Goal: Task Accomplishment & Management: Use online tool/utility

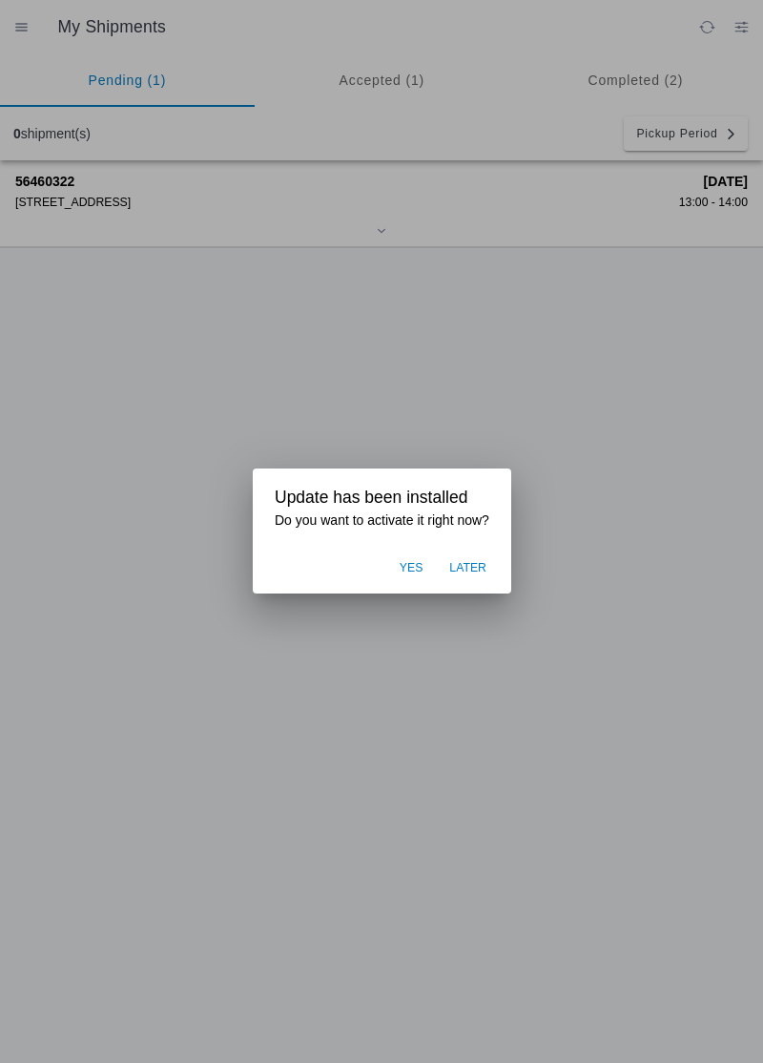
click at [605, 815] on ion-backdrop at bounding box center [381, 531] width 763 height 1063
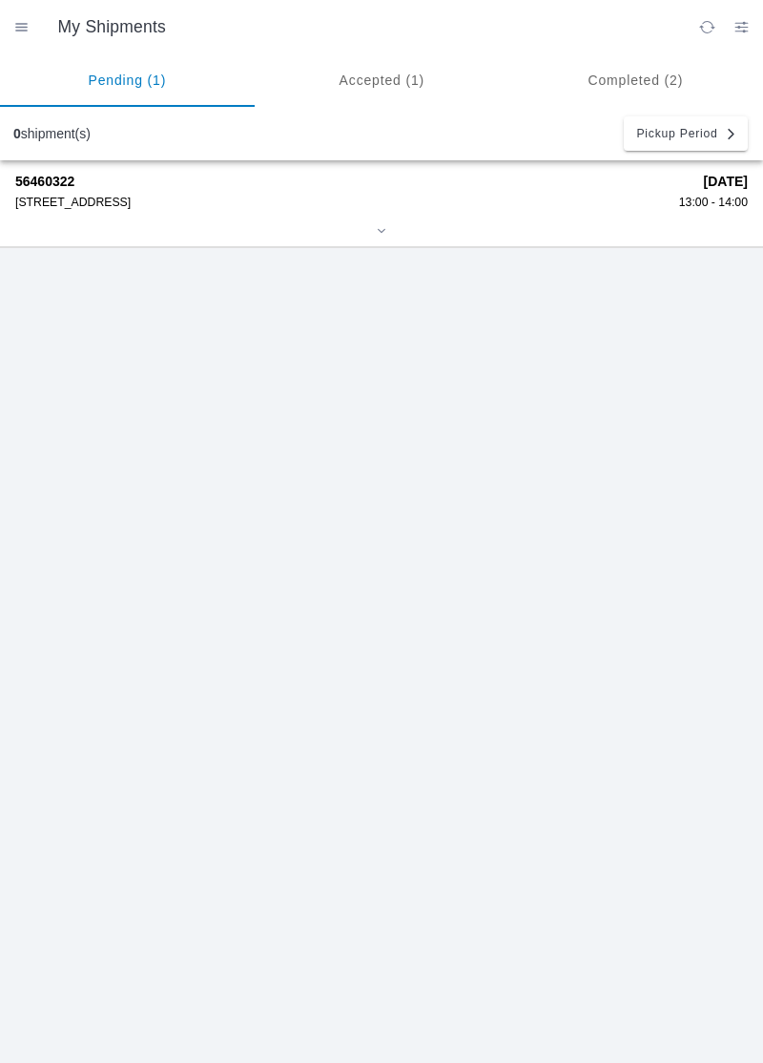
click at [704, 181] on strong "[DATE]" at bounding box center [726, 181] width 44 height 15
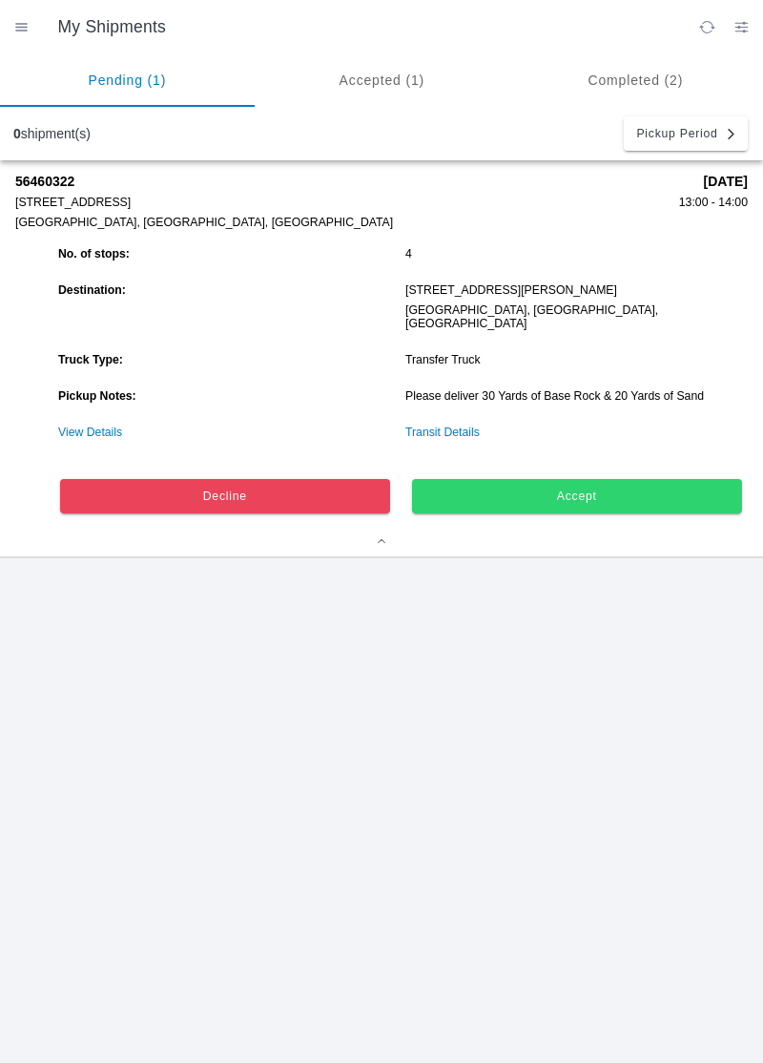
click at [648, 490] on span "Accept" at bounding box center [577, 495] width 304 height 11
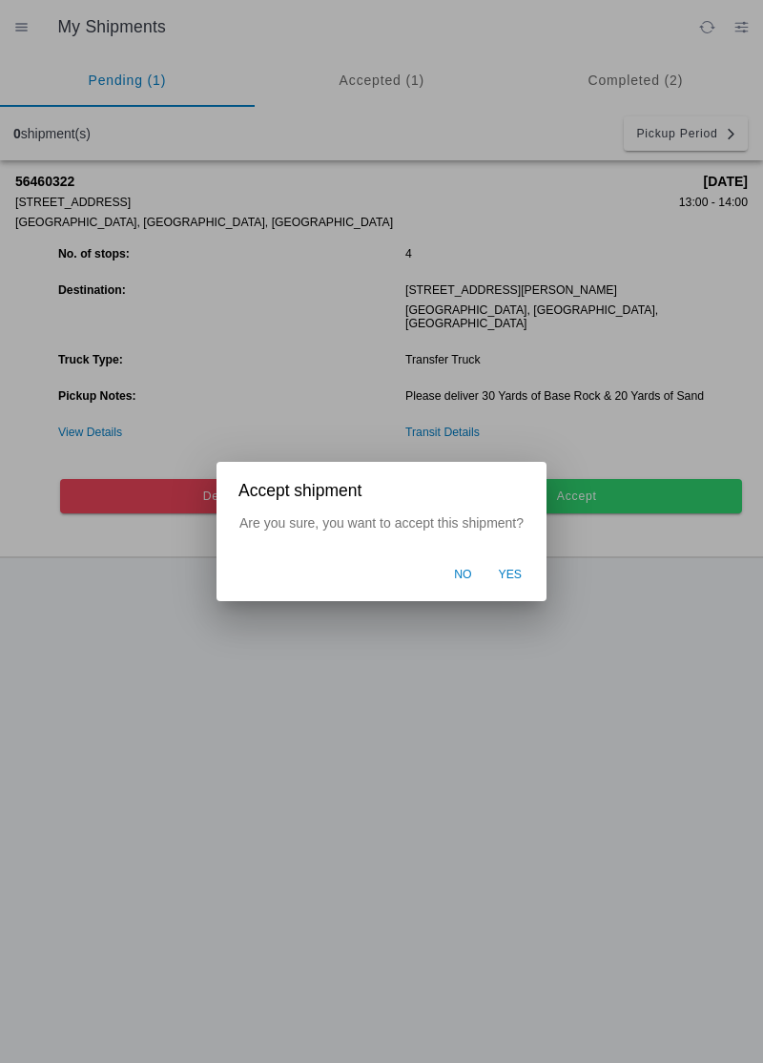
click at [516, 586] on button "Yes" at bounding box center [510, 575] width 43 height 36
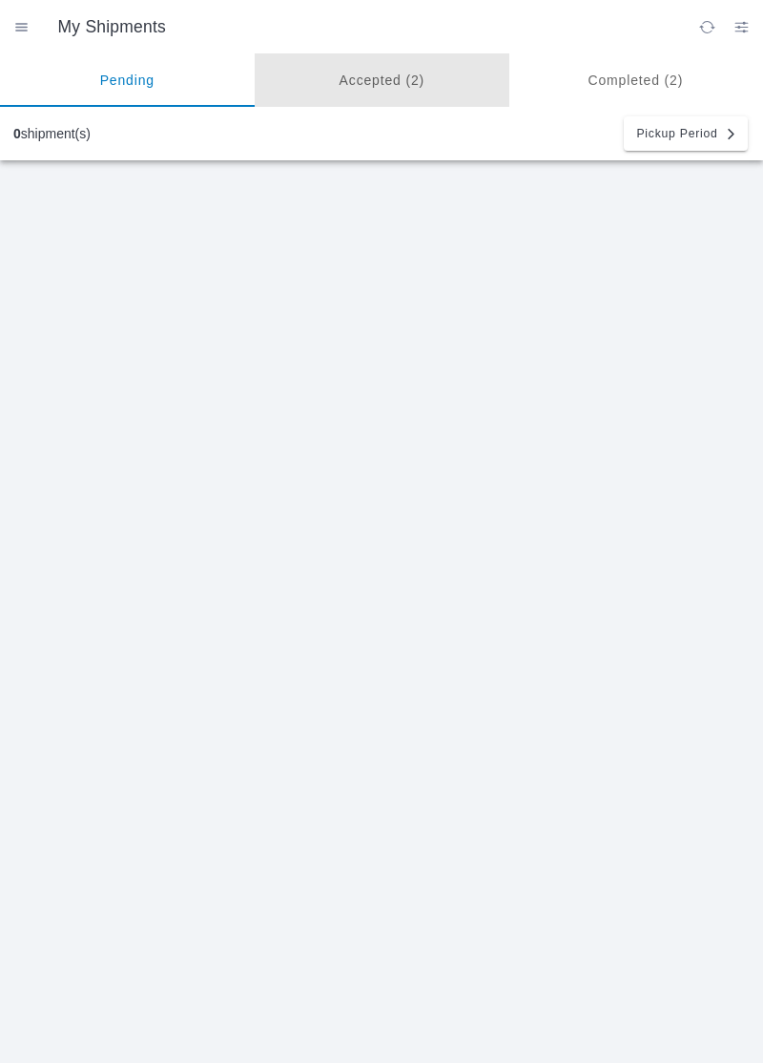
click at [374, 76] on ion-segment-button "Accepted (2)" at bounding box center [382, 79] width 255 height 53
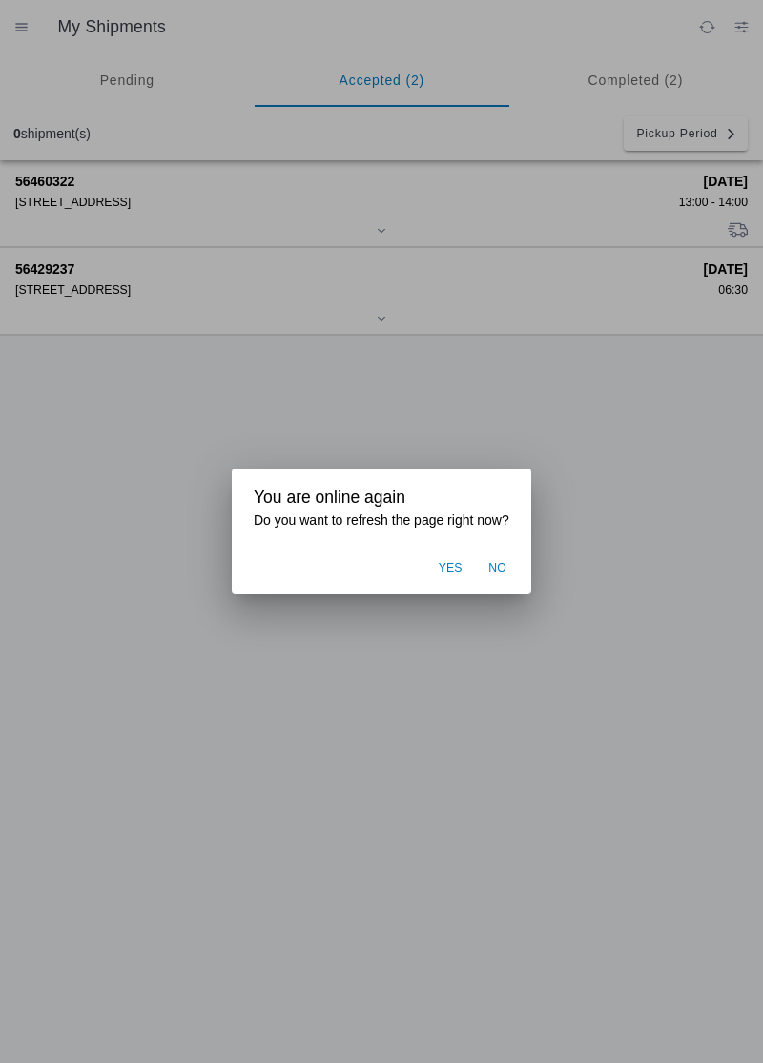
click at [634, 556] on ion-backdrop at bounding box center [381, 531] width 763 height 1063
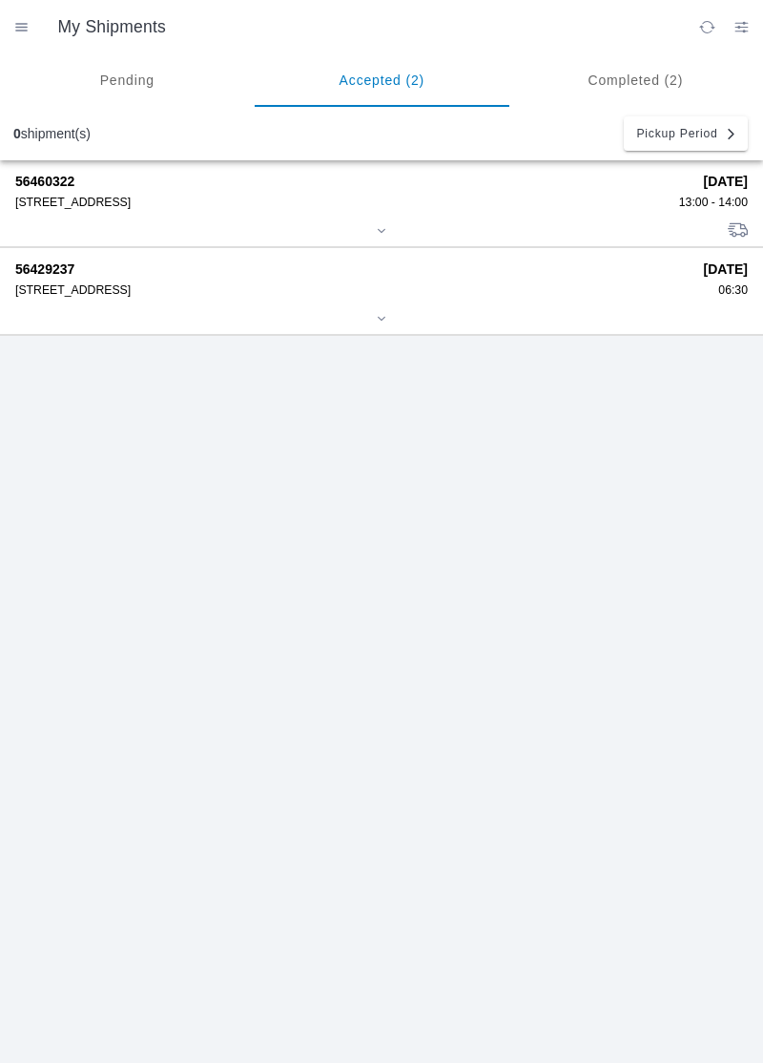
click at [645, 553] on div "56460322 [STREET_ADDRESS] [DATE] 13:00 - 14:00 56429237 [STREET_ADDRESS] [DATE]…" at bounding box center [381, 611] width 763 height 903
click at [109, 201] on div "[STREET_ADDRESS]" at bounding box center [340, 202] width 651 height 13
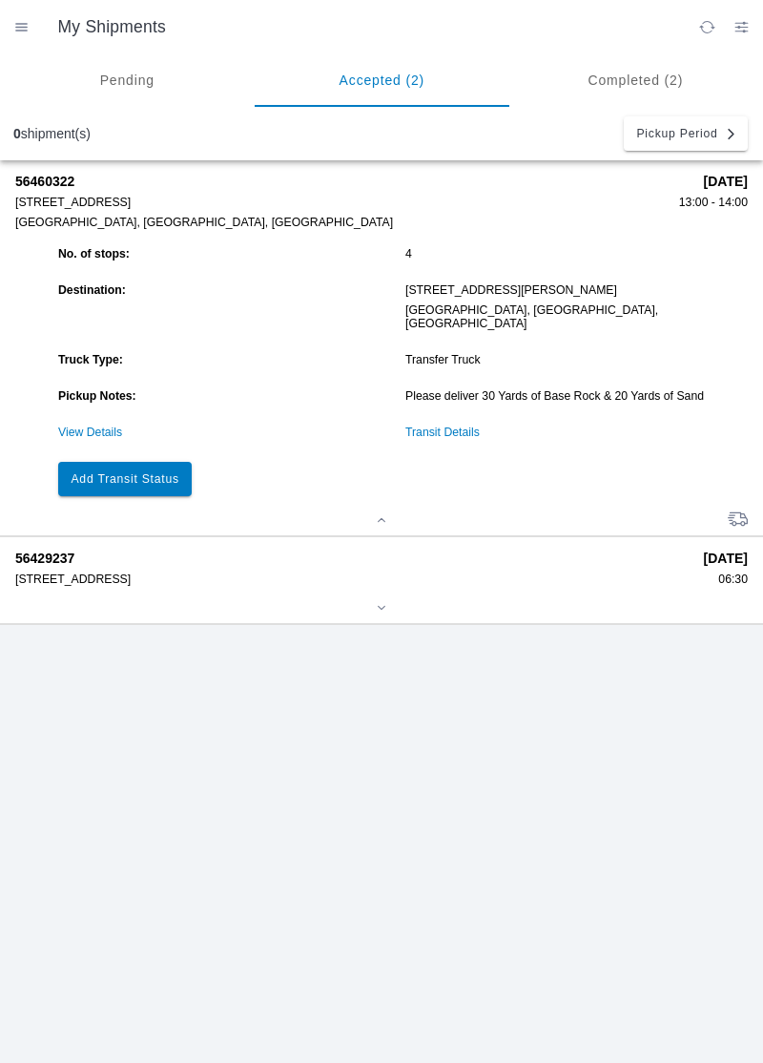
click at [0, 0] on slot "Add Transit Status" at bounding box center [0, 0] width 0 height 0
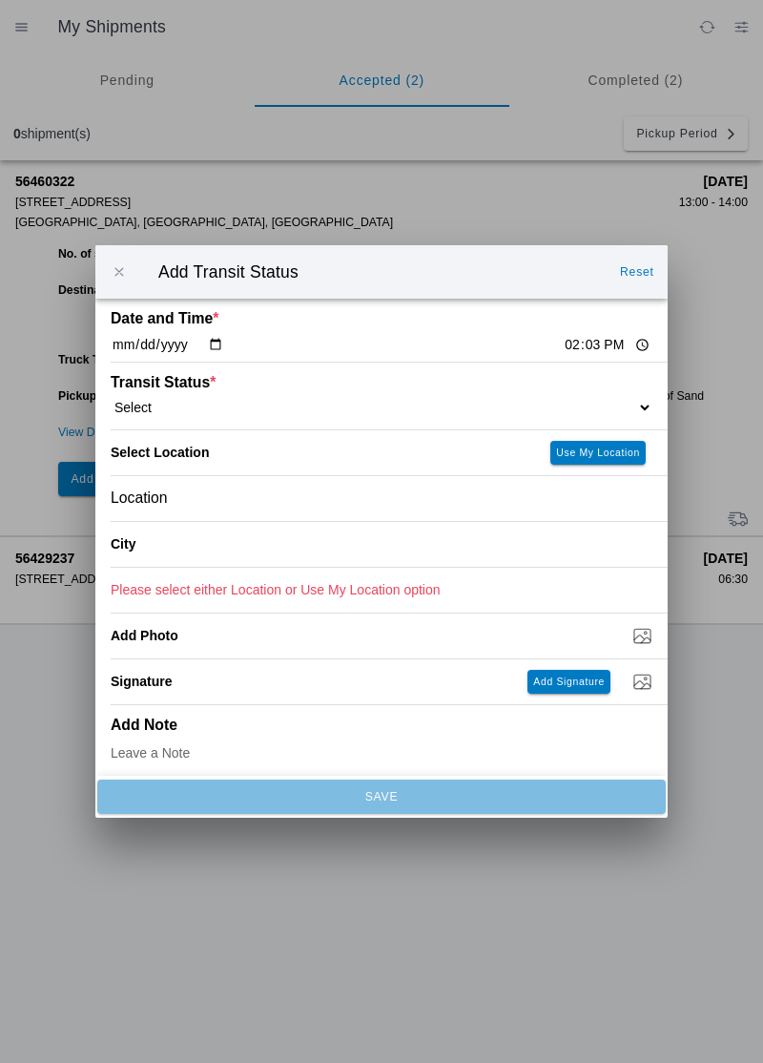
click at [563, 343] on input "14:03" at bounding box center [608, 345] width 90 height 20
type input "14:00"
click at [189, 405] on select "Select Arrive at Drop Off Arrive at Pickup Break Start Break Stop Depart Drop O…" at bounding box center [382, 407] width 542 height 17
select select "ARVPULOC"
click at [0, 0] on slot "Use My Location" at bounding box center [0, 0] width 0 height 0
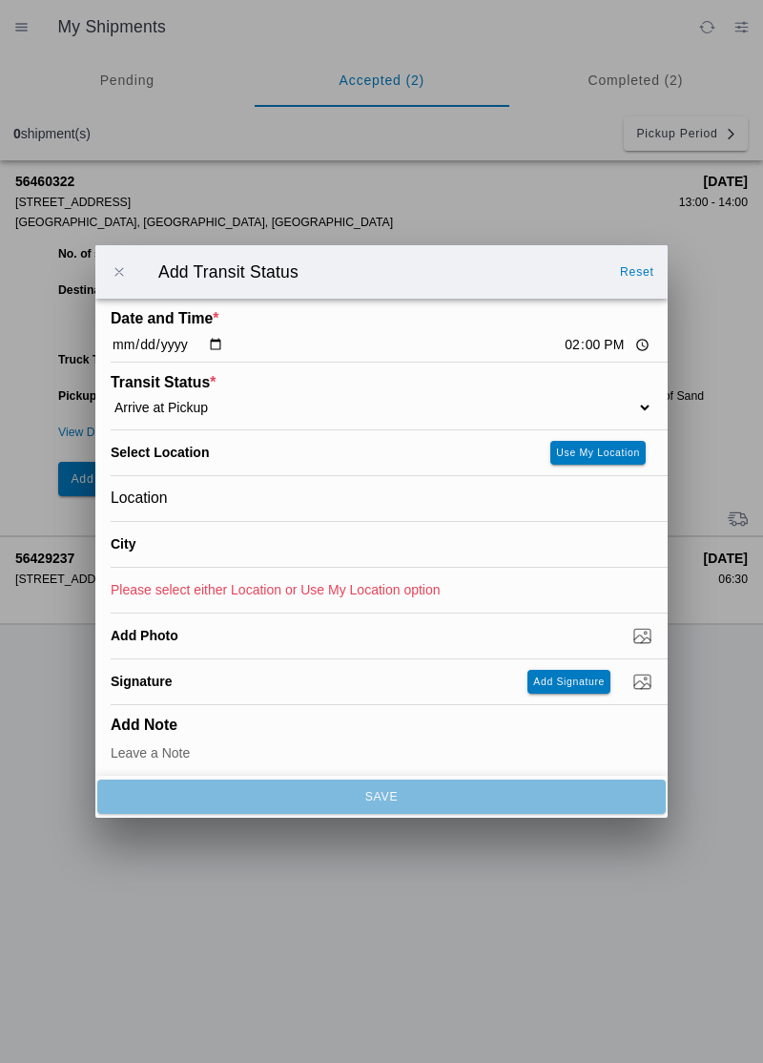
type input "Paradise"
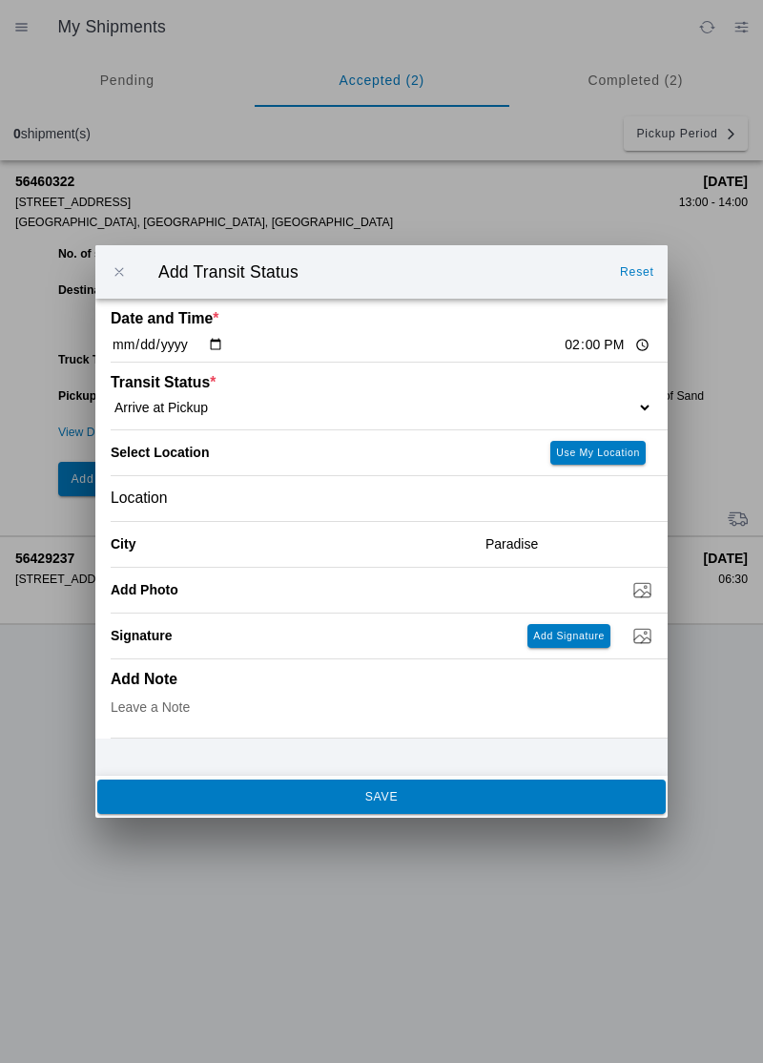
click at [173, 799] on span "SAVE" at bounding box center [381, 796] width 543 height 11
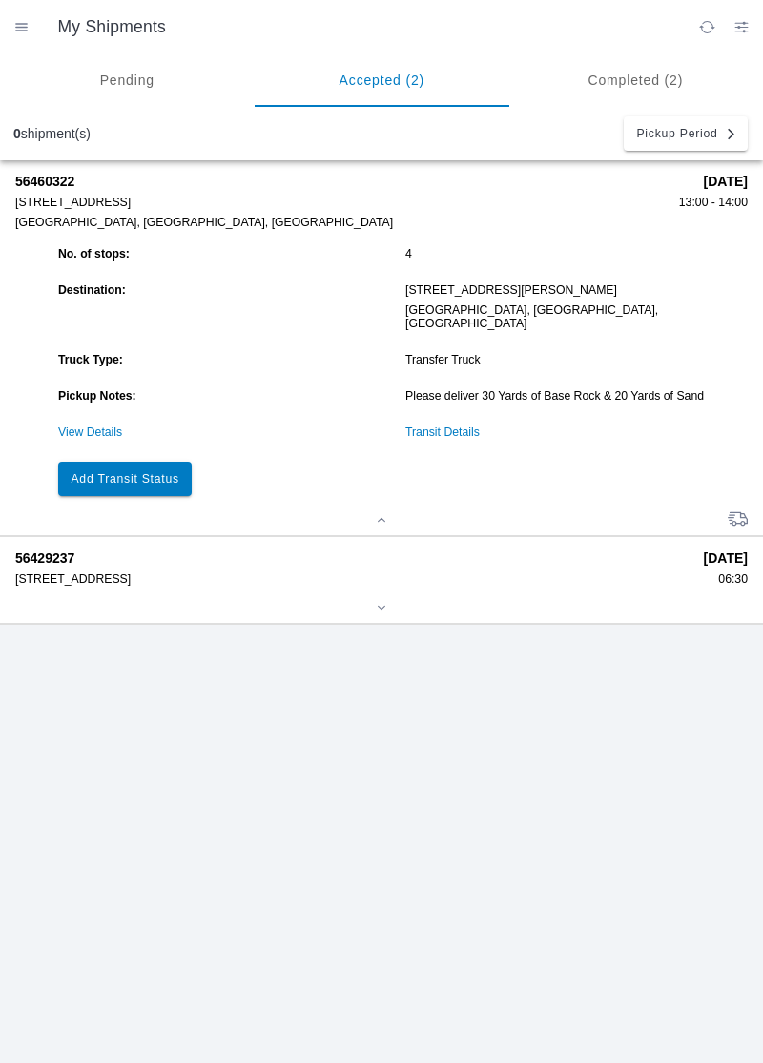
click at [125, 472] on button "Add Transit Status" at bounding box center [125, 479] width 134 height 34
click at [143, 473] on button "Add Transit Status" at bounding box center [125, 479] width 134 height 34
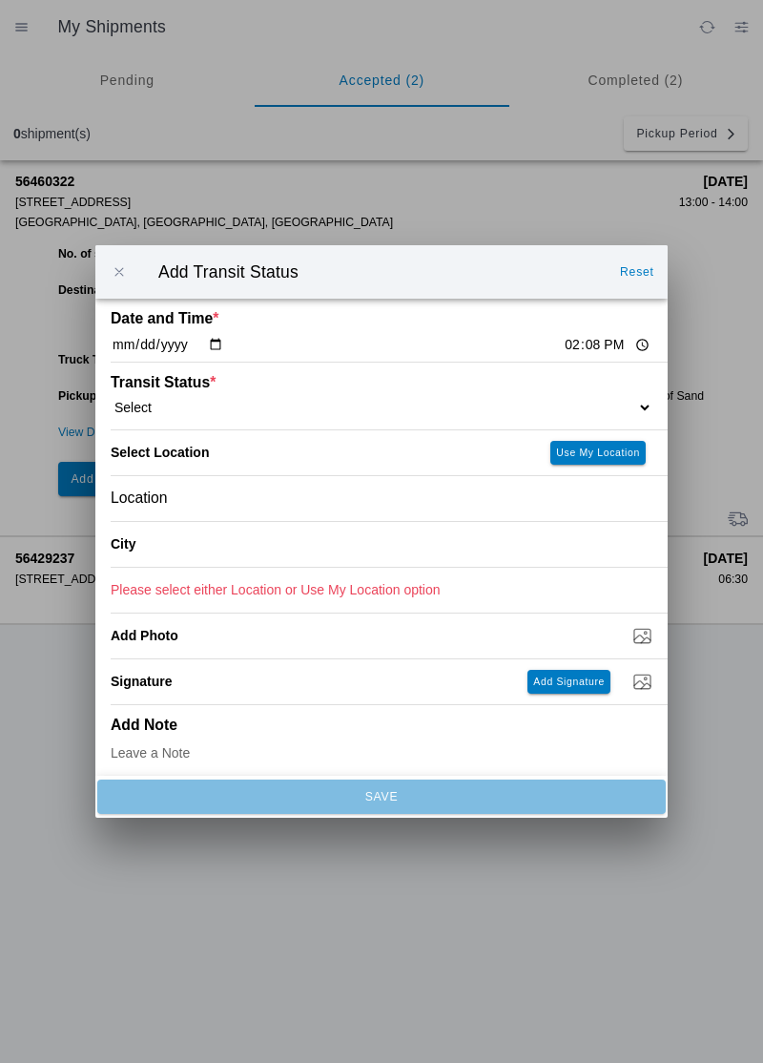
click at [524, 400] on select "Select Arrive at Drop Off Arrive at Pickup Break Start Break Stop Depart Drop O…" at bounding box center [382, 407] width 542 height 17
select select "DPTPULOC"
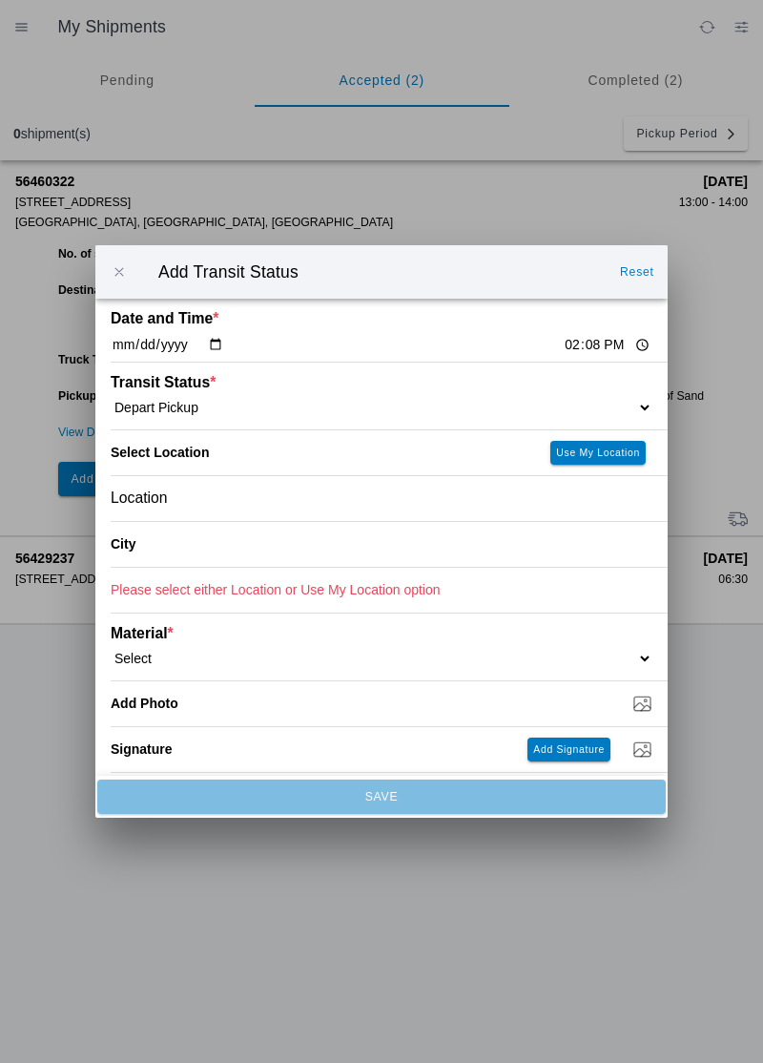
click at [580, 441] on button "Use My Location" at bounding box center [598, 453] width 95 height 24
type input "[GEOGRAPHIC_DATA]"
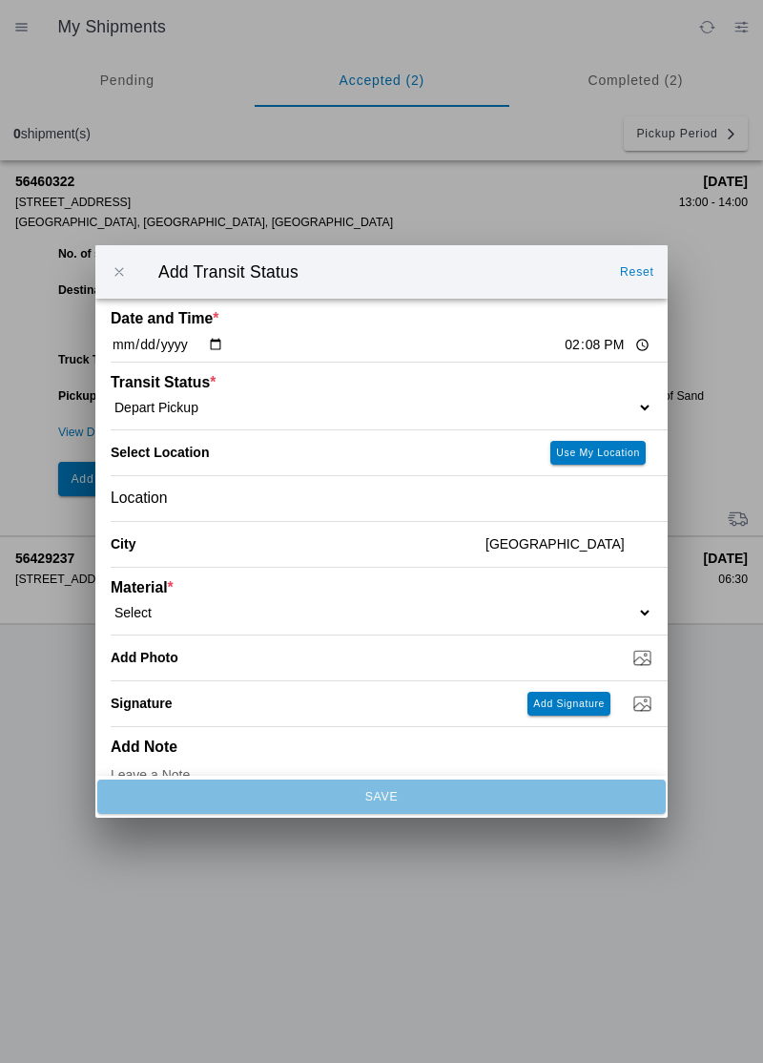
click at [603, 616] on select "Select 1" x 3" Rock 1" x 4" Rock 2" x 4" Rock Asphalt Cold Patch Backfill Spec …" at bounding box center [382, 612] width 542 height 17
select select "708651"
click at [612, 662] on input "Dump / Quarry Tag *" at bounding box center [389, 657] width 557 height 21
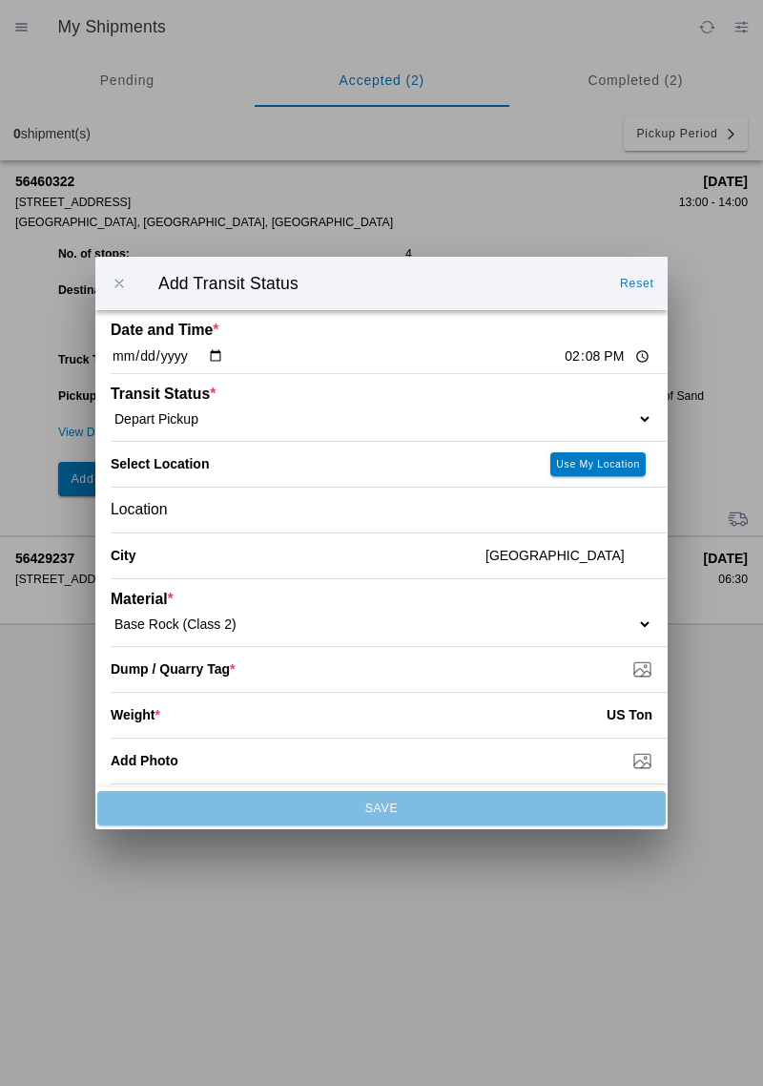
type input "C:\fakepath\17549465380835497476262225473705.jpg"
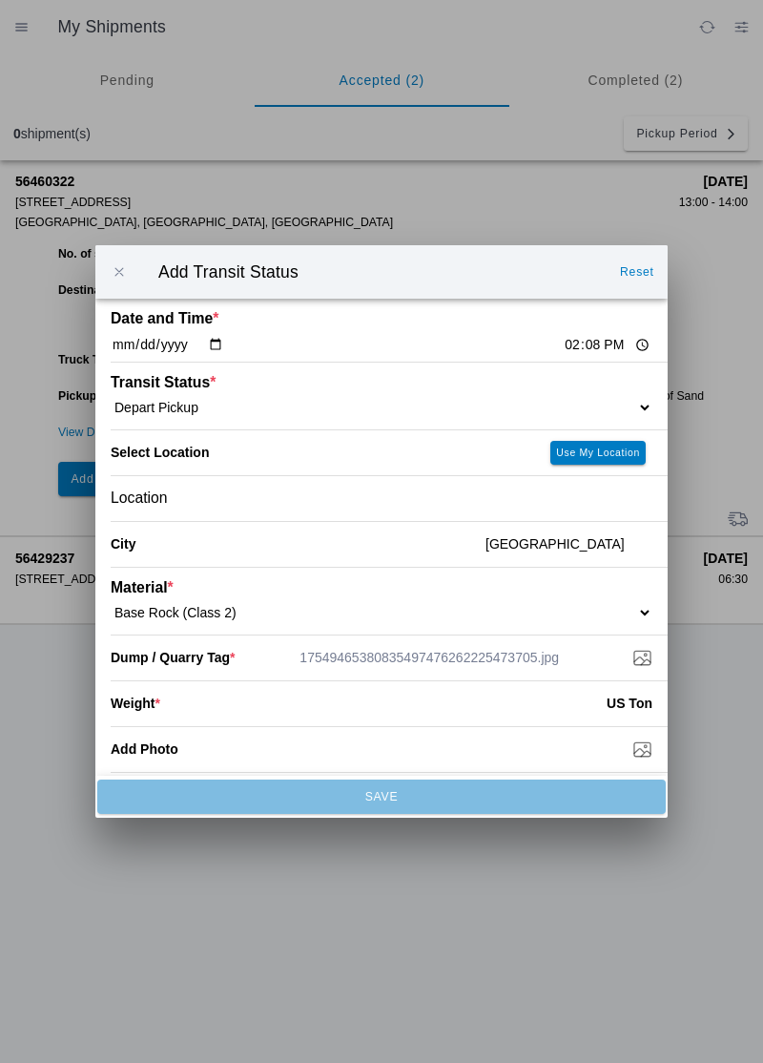
click at [530, 706] on input "number" at bounding box center [383, 703] width 447 height 42
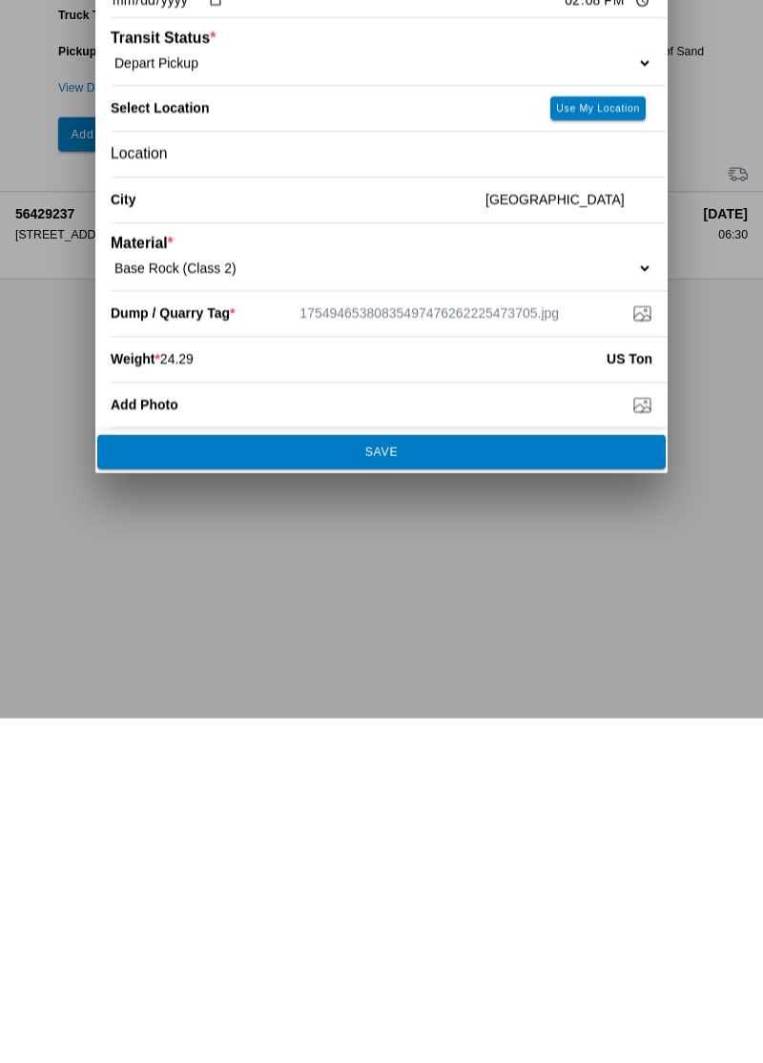
type input "24.29"
click at [502, 797] on span "SAVE" at bounding box center [381, 796] width 543 height 11
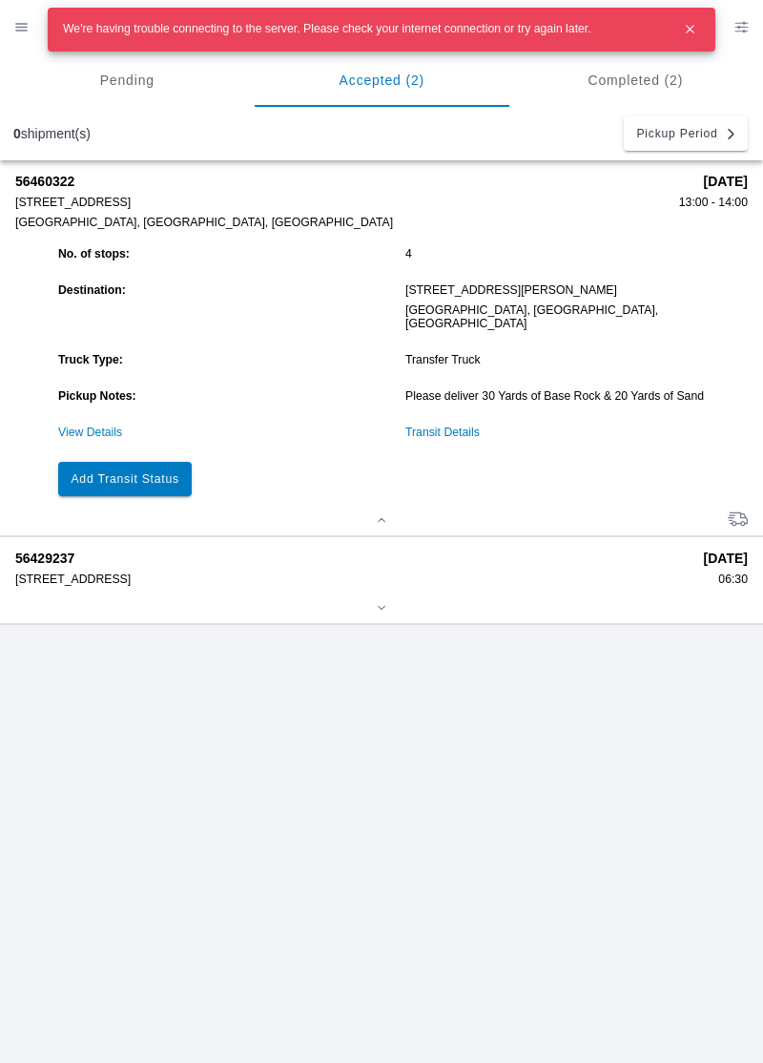
click at [429, 771] on div "56460322 [STREET_ADDRESS] [DATE] 13:00 - 14:00 No. of stops: 4 Destination: [ST…" at bounding box center [381, 611] width 763 height 903
click at [679, 42] on div at bounding box center [691, 29] width 34 height 34
click at [687, 34] on icon "button" at bounding box center [690, 29] width 16 height 16
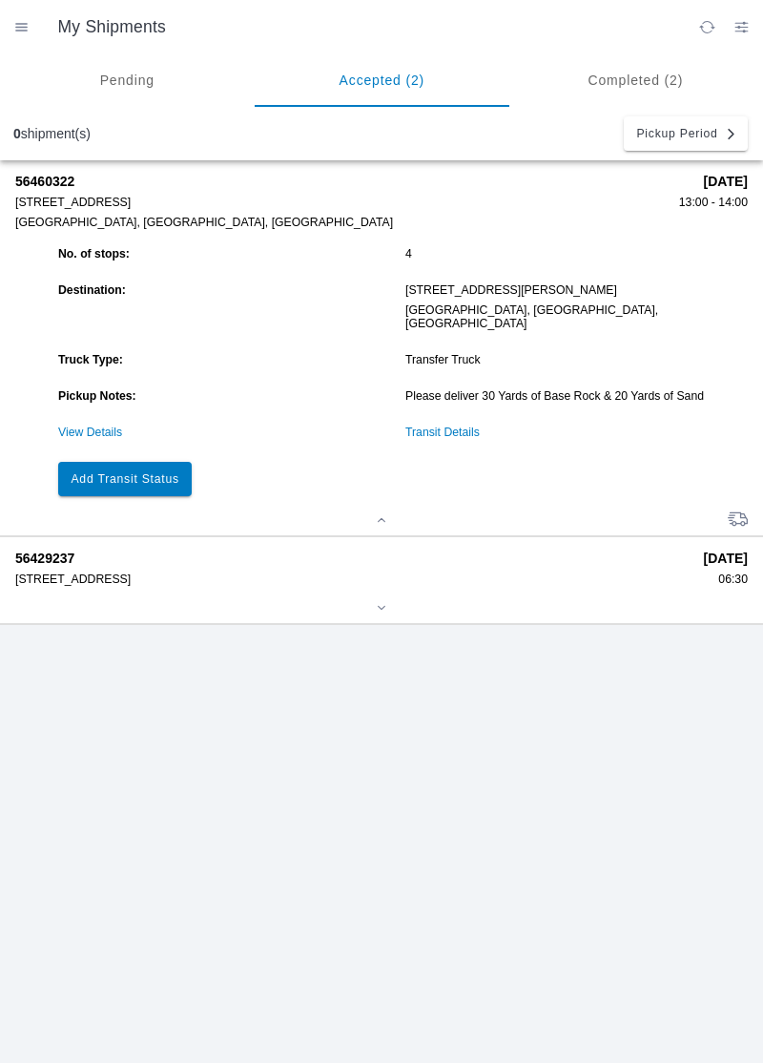
click at [0, 0] on slot "Add Transit Status" at bounding box center [0, 0] width 0 height 0
click at [112, 426] on link "View Details" at bounding box center [90, 432] width 64 height 13
click at [122, 472] on button "Add Transit Status" at bounding box center [125, 479] width 134 height 34
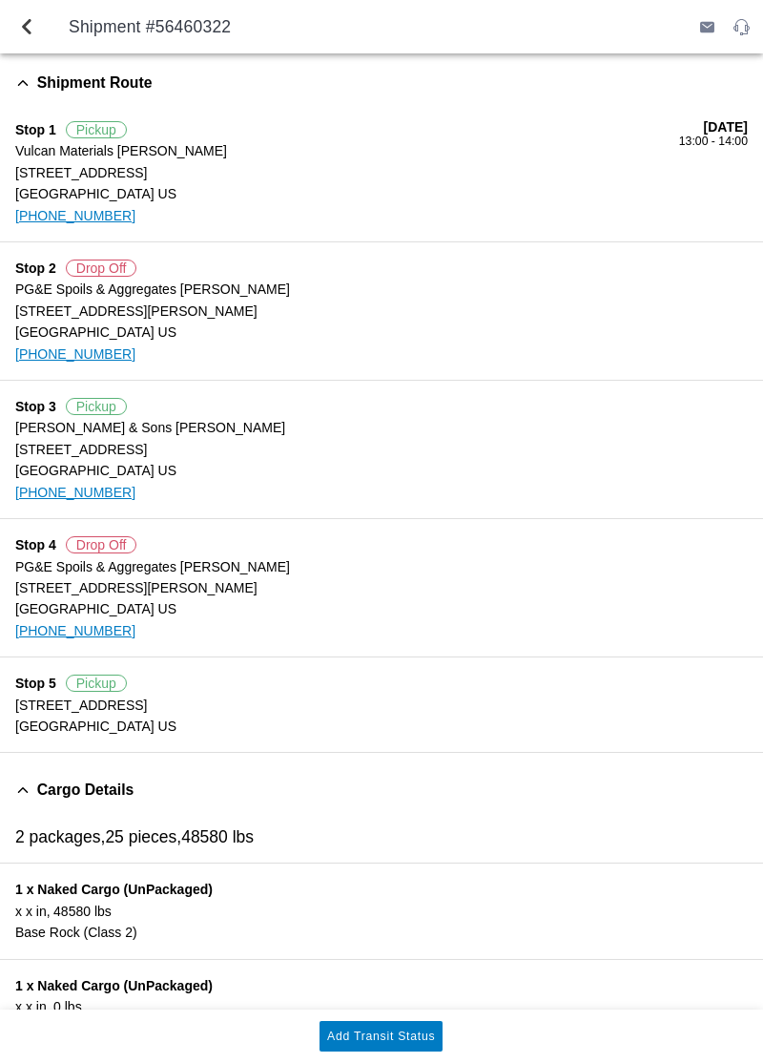
click at [0, 0] on slot "Add Transit Status" at bounding box center [0, 0] width 0 height 0
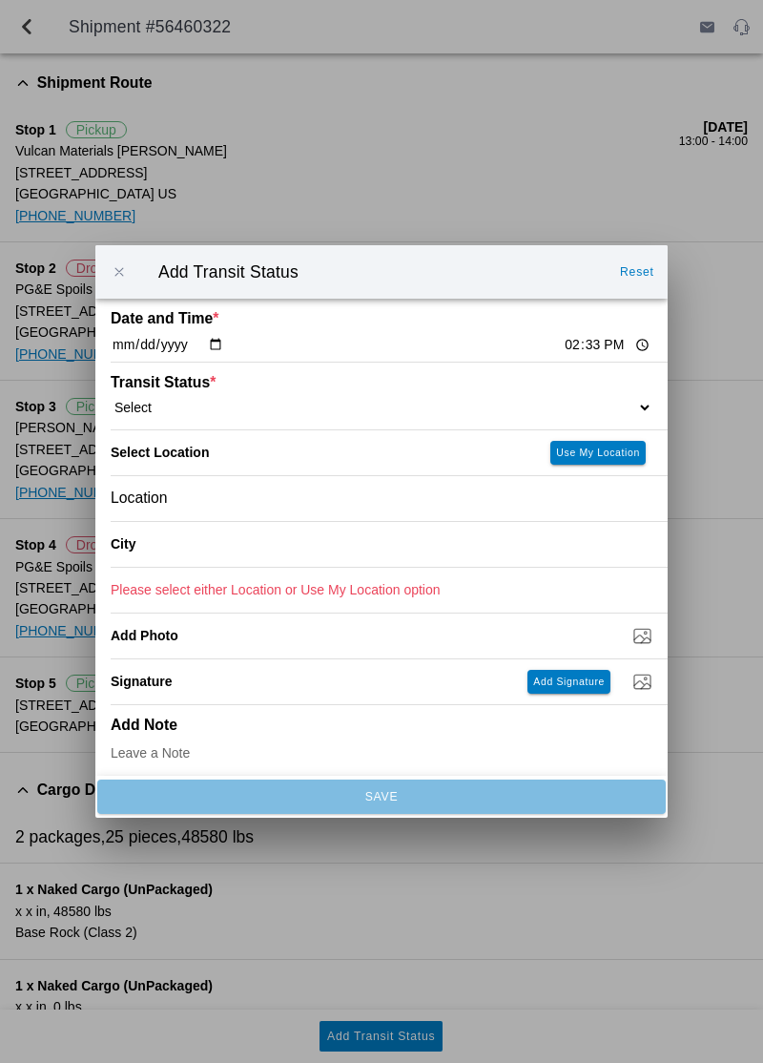
click at [185, 401] on select "Select Arrive at Drop Off Arrive at Pickup Break Start Break Stop Depart Drop O…" at bounding box center [382, 407] width 542 height 17
select select "ARVDLVLOC"
click at [605, 445] on button "Use My Location" at bounding box center [598, 453] width 95 height 24
type input "[GEOGRAPHIC_DATA]"
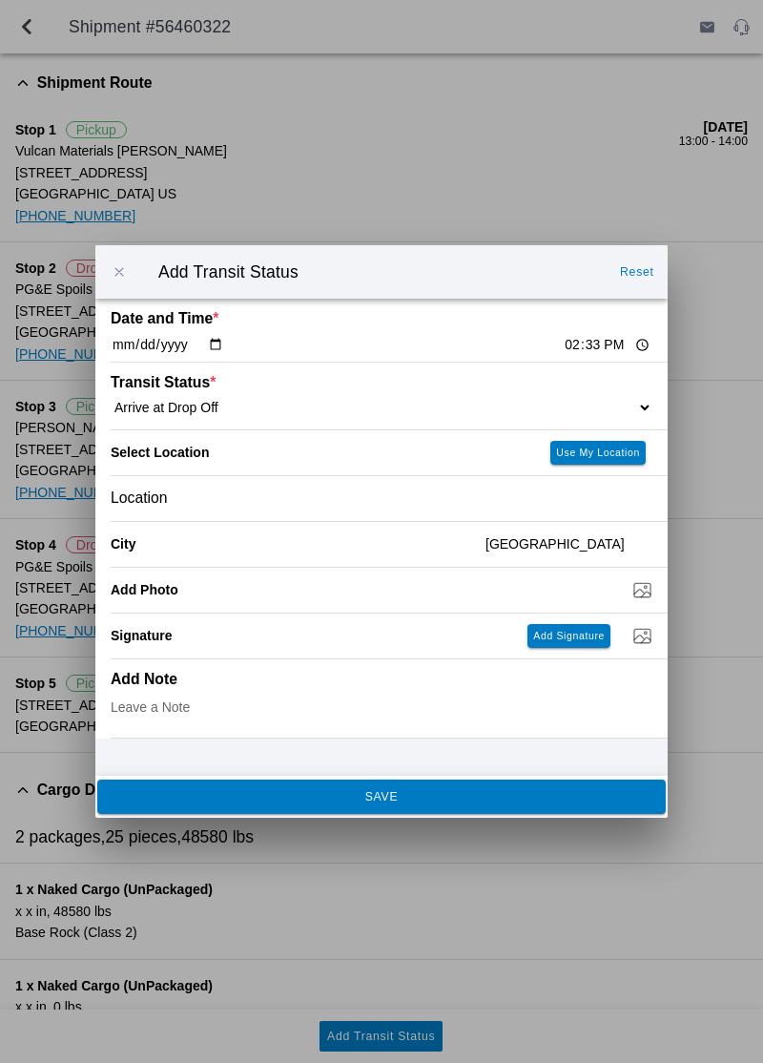
click at [149, 791] on span "SAVE" at bounding box center [381, 796] width 543 height 11
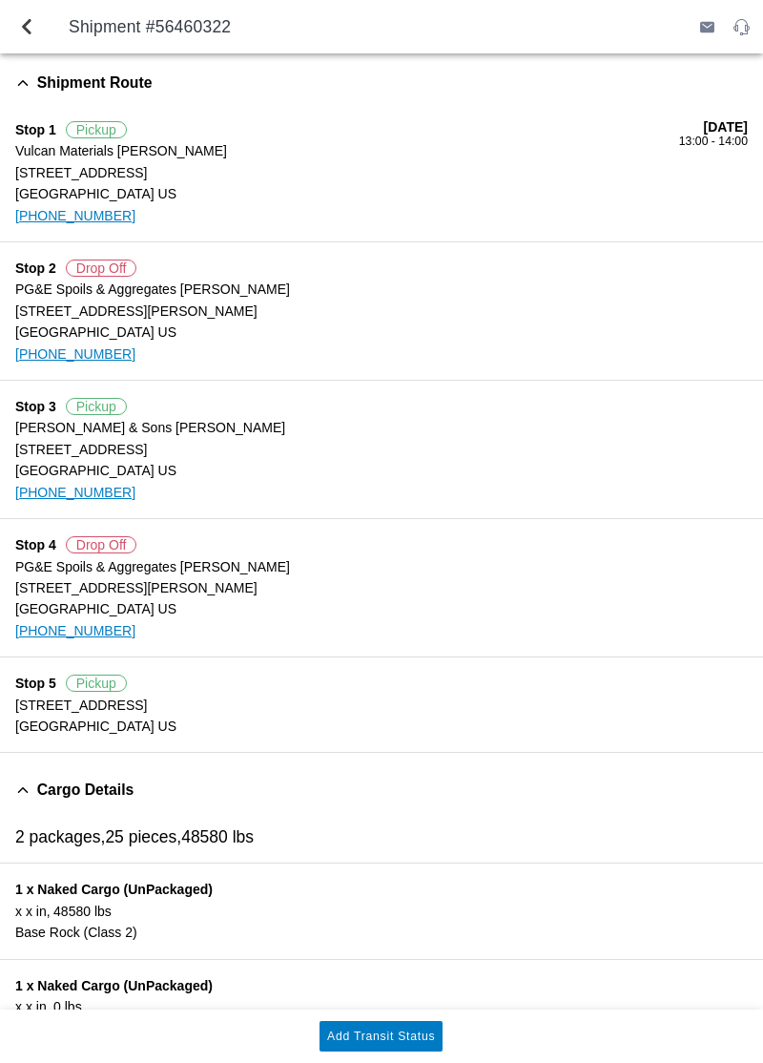
click at [0, 0] on slot "Add Transit Status" at bounding box center [0, 0] width 0 height 0
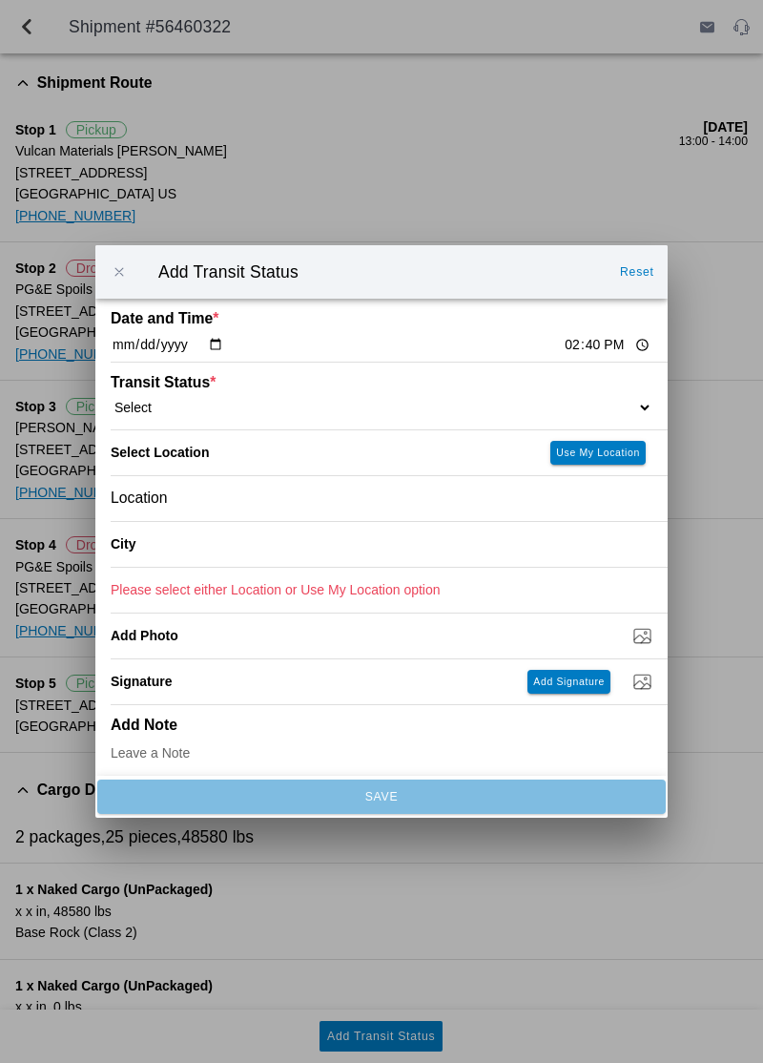
click at [439, 405] on select "Select Arrive at Drop Off Arrive at Pickup Break Start Break Stop Depart Drop O…" at bounding box center [382, 407] width 542 height 17
select select "DPTDLVLOC"
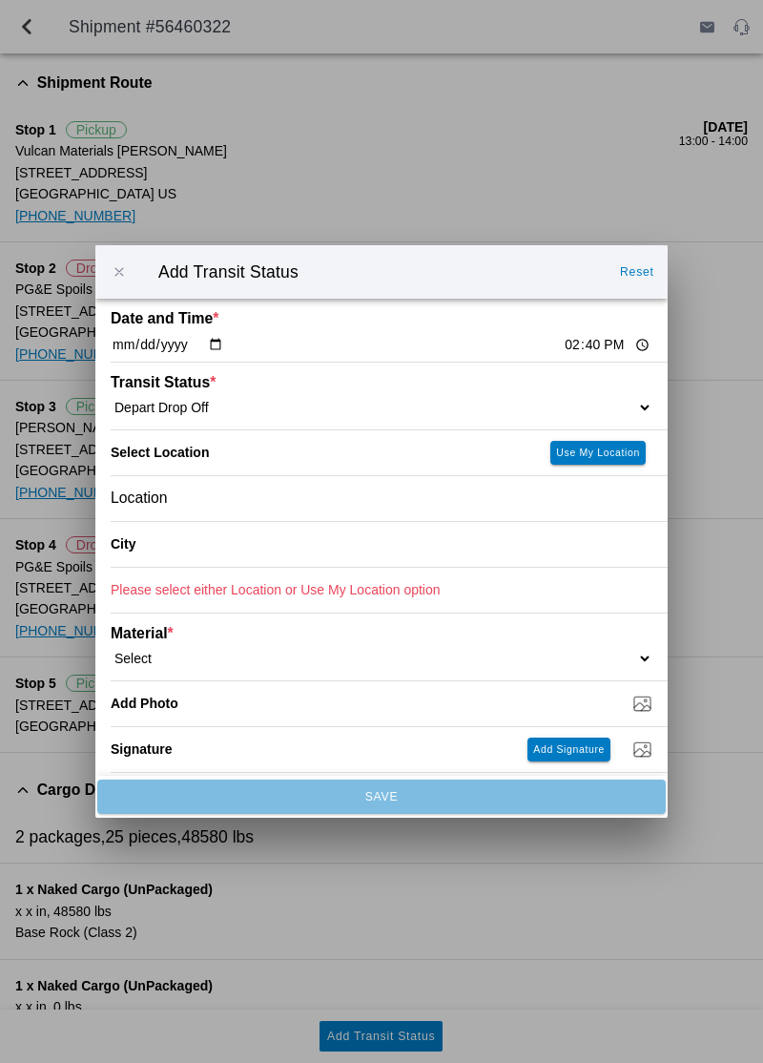
click at [590, 441] on button "Use My Location" at bounding box center [598, 453] width 95 height 24
type input "[GEOGRAPHIC_DATA]"
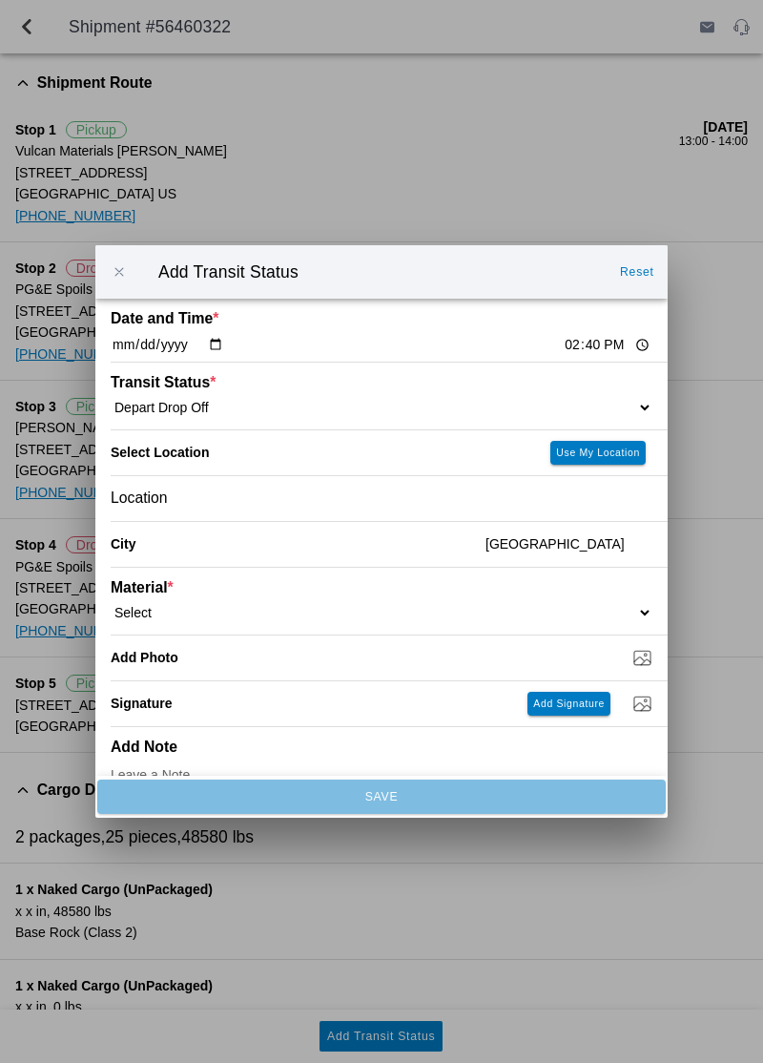
click at [448, 607] on select "Select 1" x 3" Rock 1" x 4" Rock 2" x 4" Rock Asphalt Cold Patch Backfill Spec …" at bounding box center [382, 612] width 542 height 17
select select "708651"
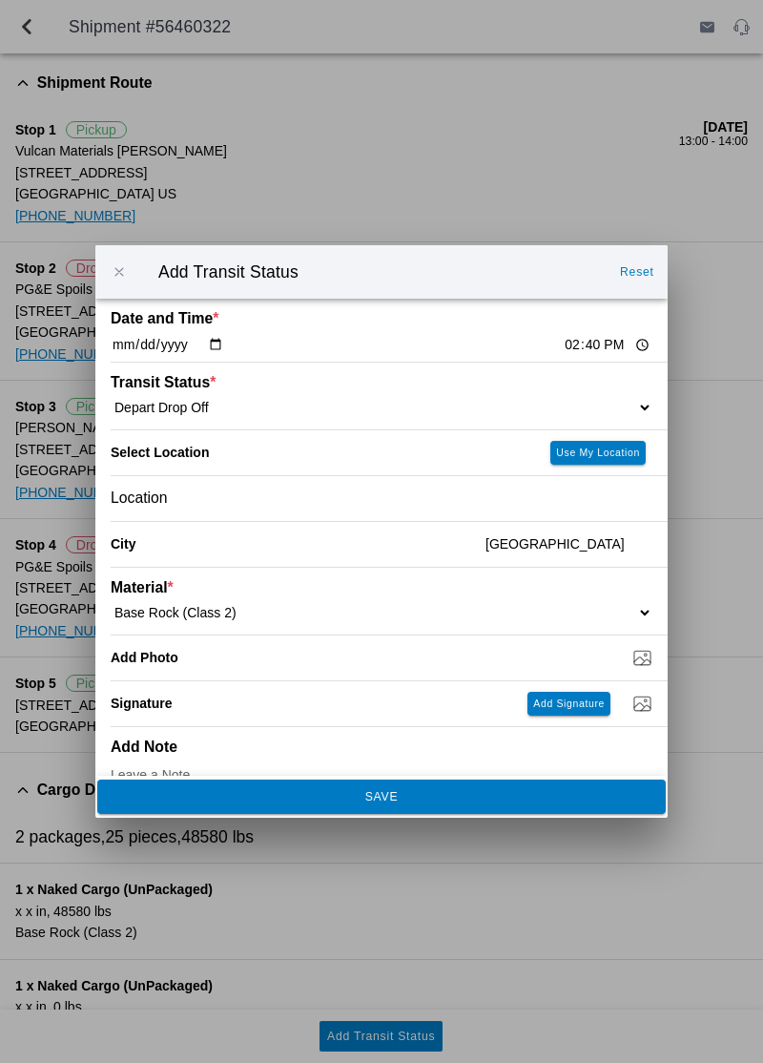
click at [427, 796] on span "SAVE" at bounding box center [381, 796] width 543 height 11
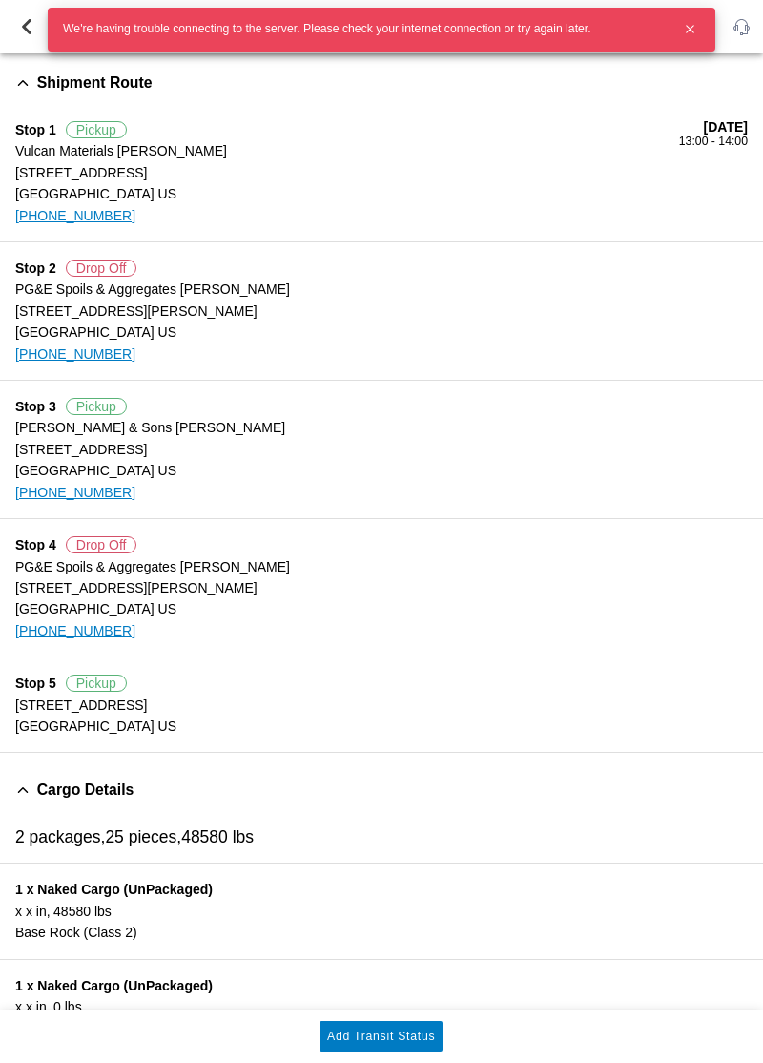
click at [416, 1045] on button "Add Transit Status" at bounding box center [381, 1036] width 123 height 31
click at [415, 1044] on button "Add Transit Status" at bounding box center [381, 1036] width 123 height 31
click at [690, 29] on icon "button" at bounding box center [690, 29] width 7 height 7
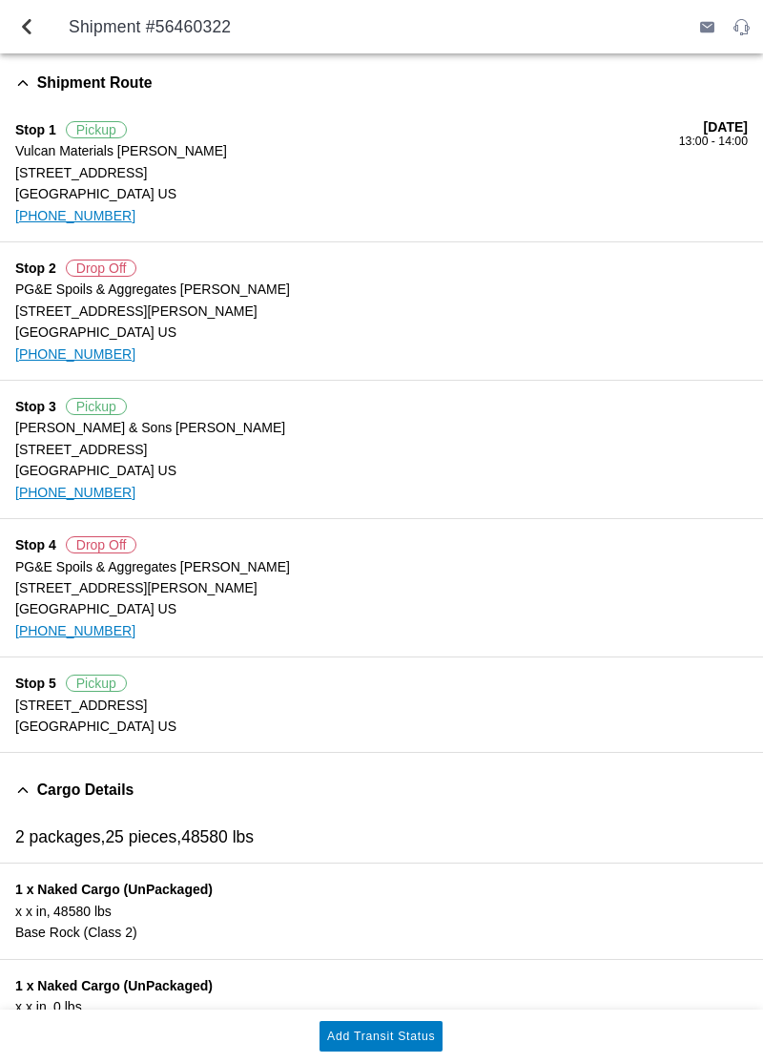
click at [421, 1044] on button "Add Transit Status" at bounding box center [381, 1036] width 123 height 31
click at [42, 29] on button "back" at bounding box center [27, 27] width 46 height 46
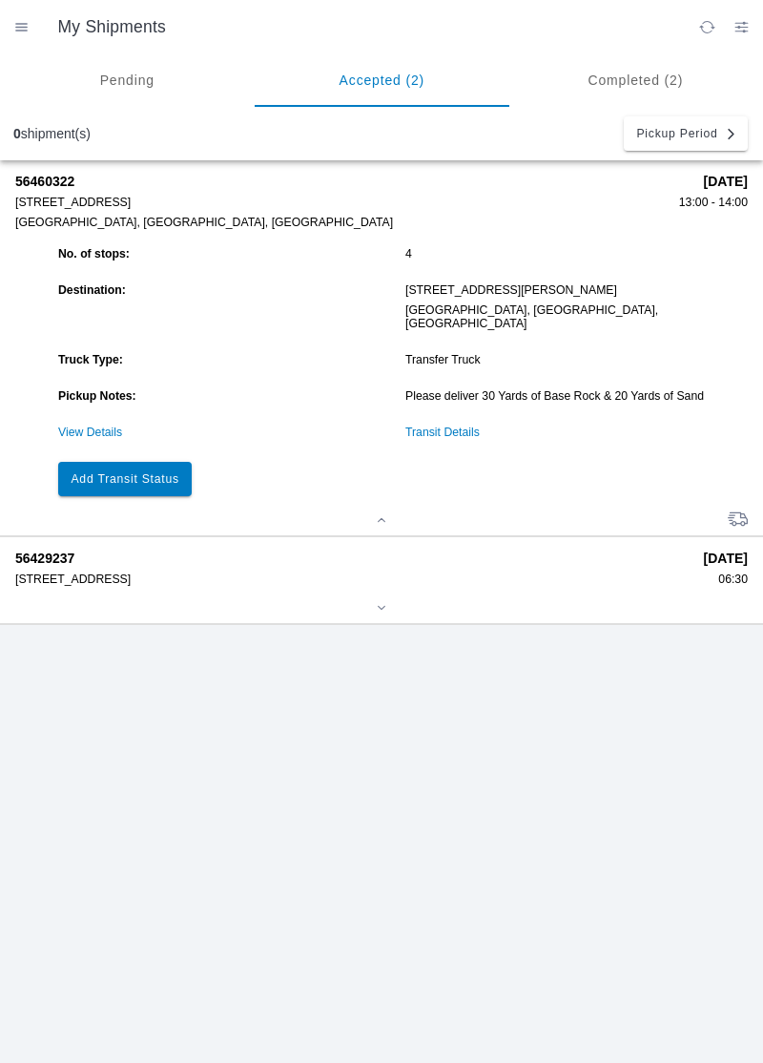
click at [0, 0] on slot "Add Transit Status" at bounding box center [0, 0] width 0 height 0
click at [76, 426] on link "View Details" at bounding box center [90, 432] width 64 height 13
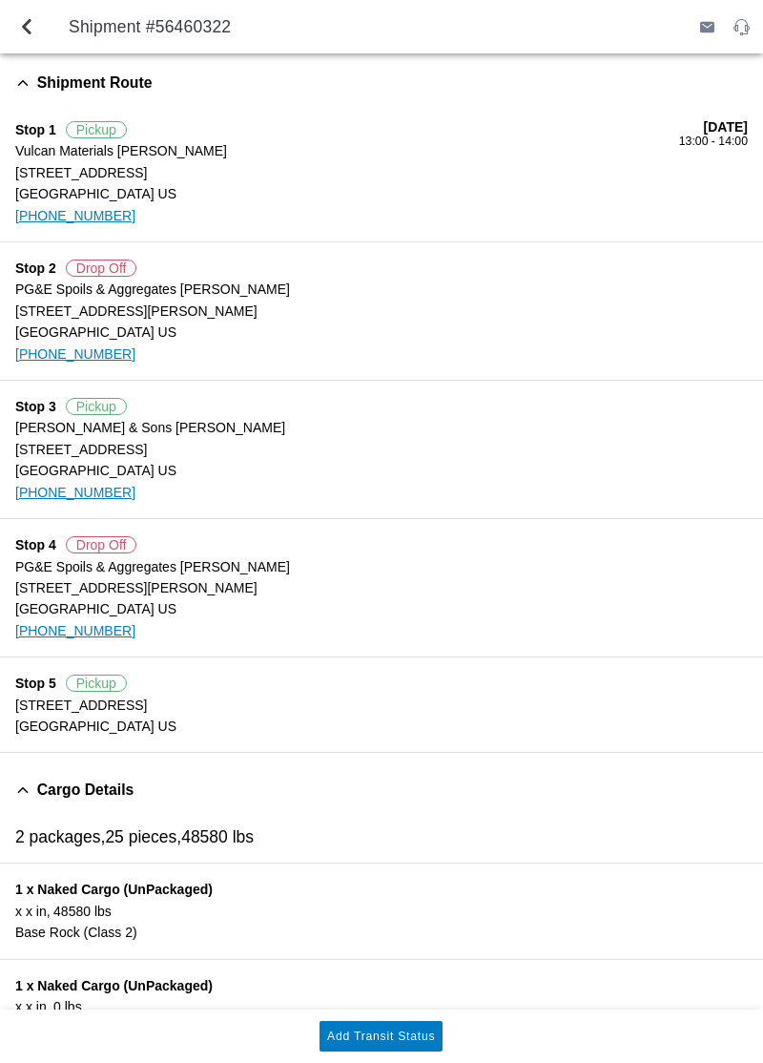
click at [0, 0] on slot "Add Transit Status" at bounding box center [0, 0] width 0 height 0
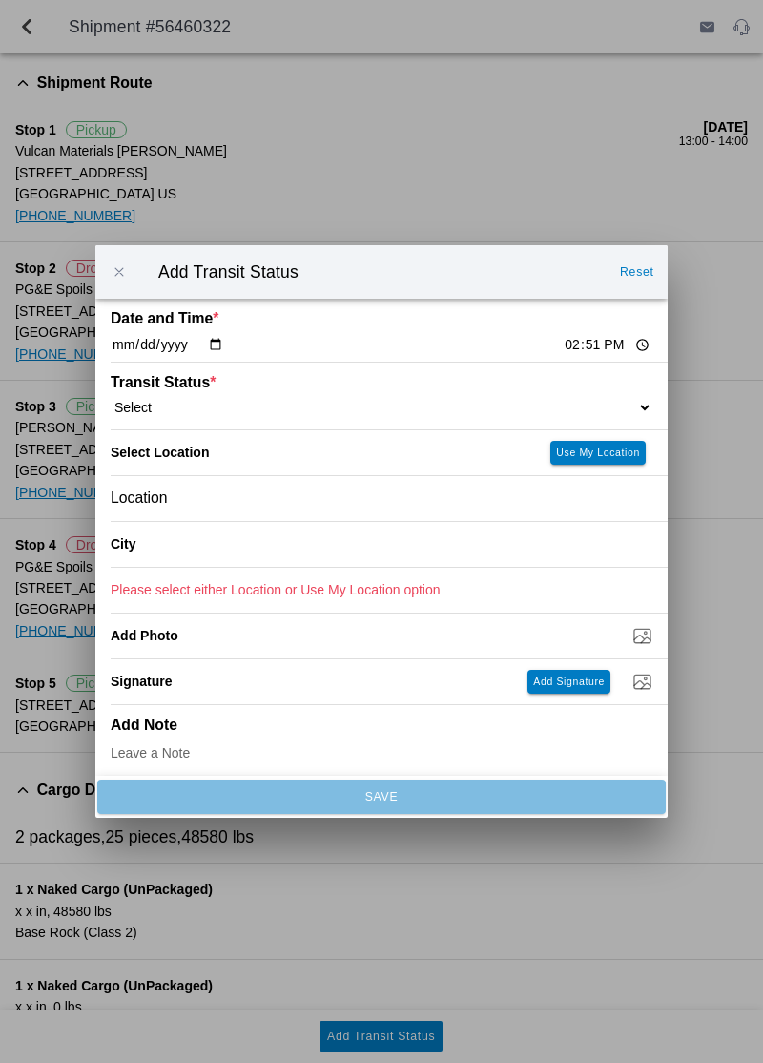
click at [251, 404] on select "Select Arrive at Drop Off Arrive at Pickup Break Start Break Stop Depart Drop O…" at bounding box center [382, 407] width 542 height 17
select select "ARVPULOC"
click at [0, 0] on slot "Use My Location" at bounding box center [0, 0] width 0 height 0
type input "Thermalito"
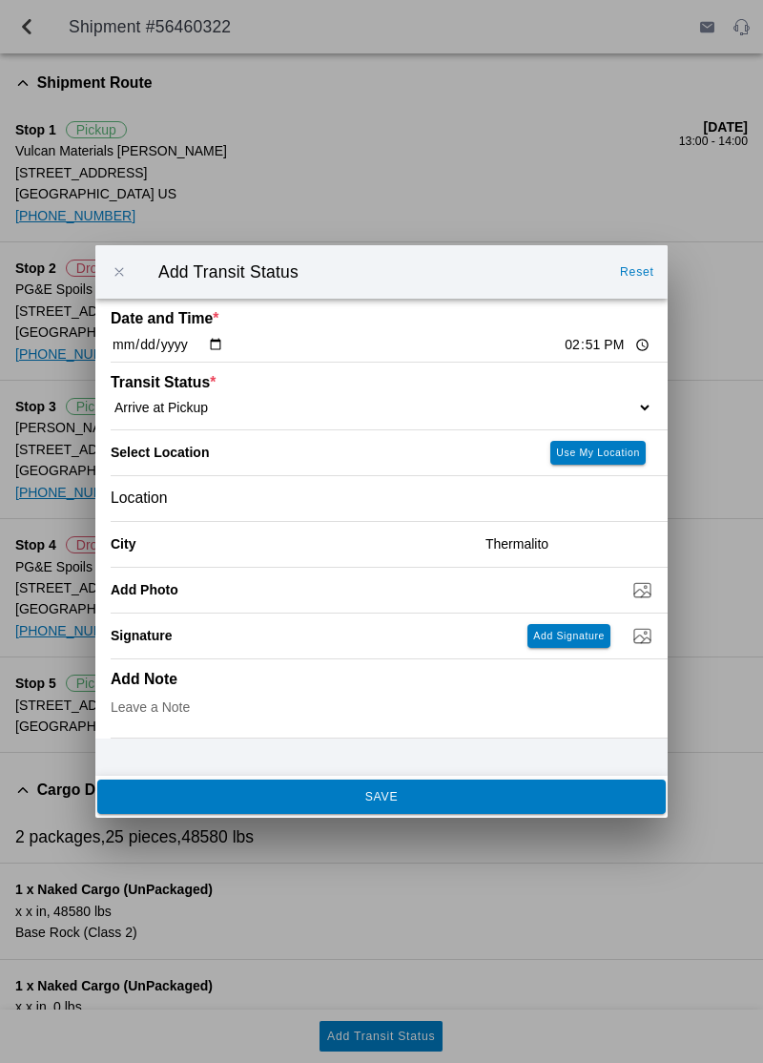
click at [523, 790] on button "SAVE" at bounding box center [381, 796] width 569 height 34
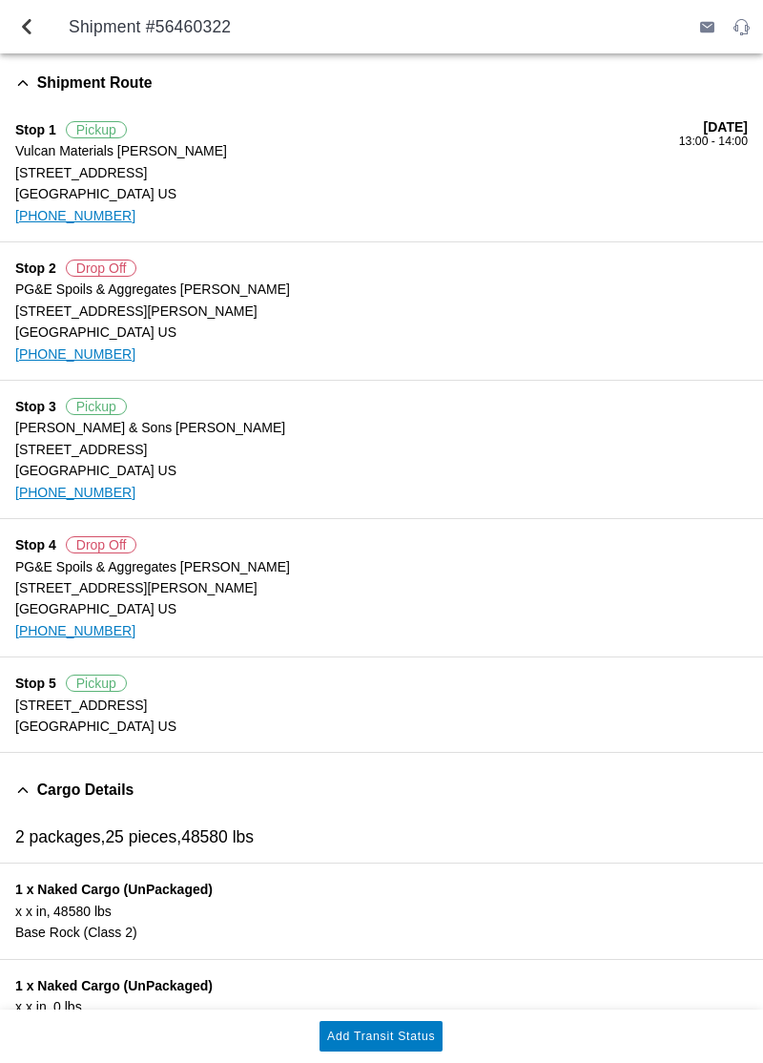
click at [0, 0] on slot "Add Transit Status" at bounding box center [0, 0] width 0 height 0
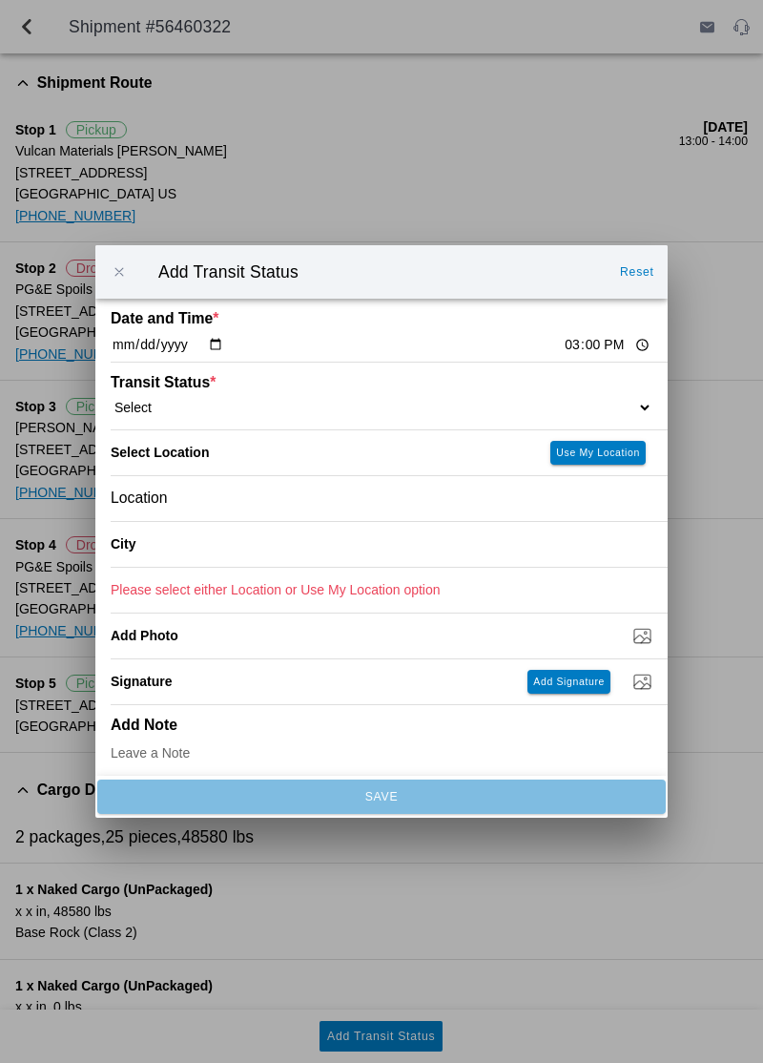
click at [564, 399] on select "Select Arrive at Drop Off Arrive at Pickup Break Start Break Stop Depart Drop O…" at bounding box center [382, 407] width 542 height 17
select select "ARVPULOC"
click at [0, 0] on slot "Use My Location" at bounding box center [0, 0] width 0 height 0
type input "Thermalito"
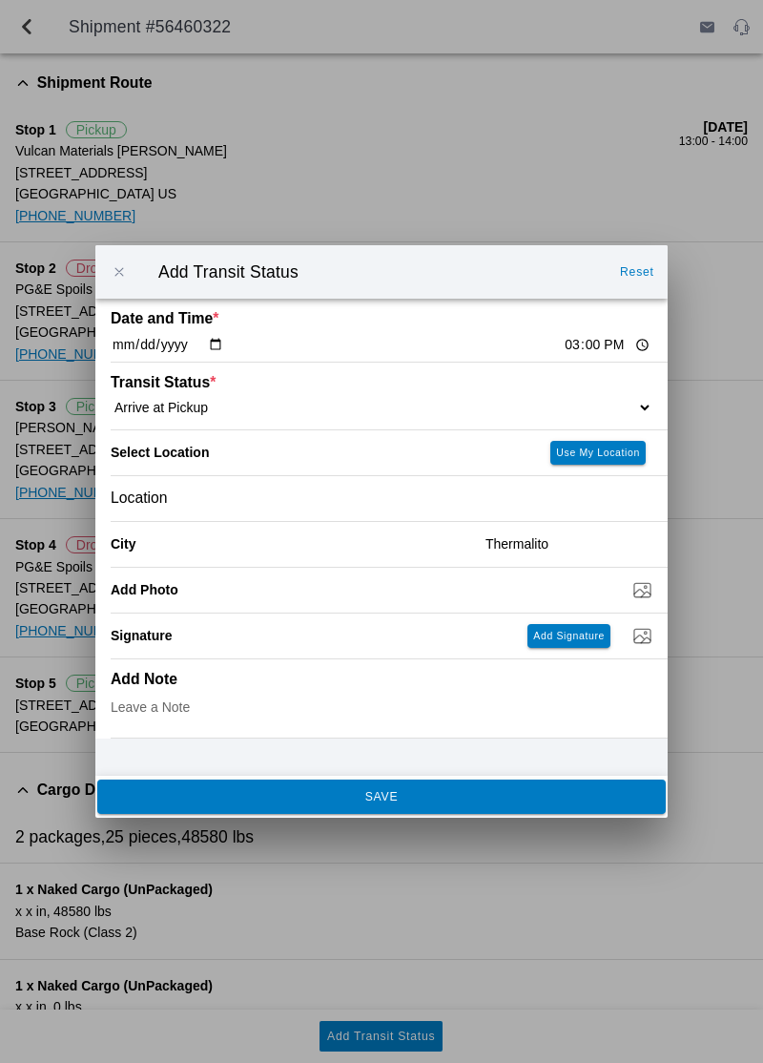
click at [473, 809] on button "SAVE" at bounding box center [381, 796] width 569 height 34
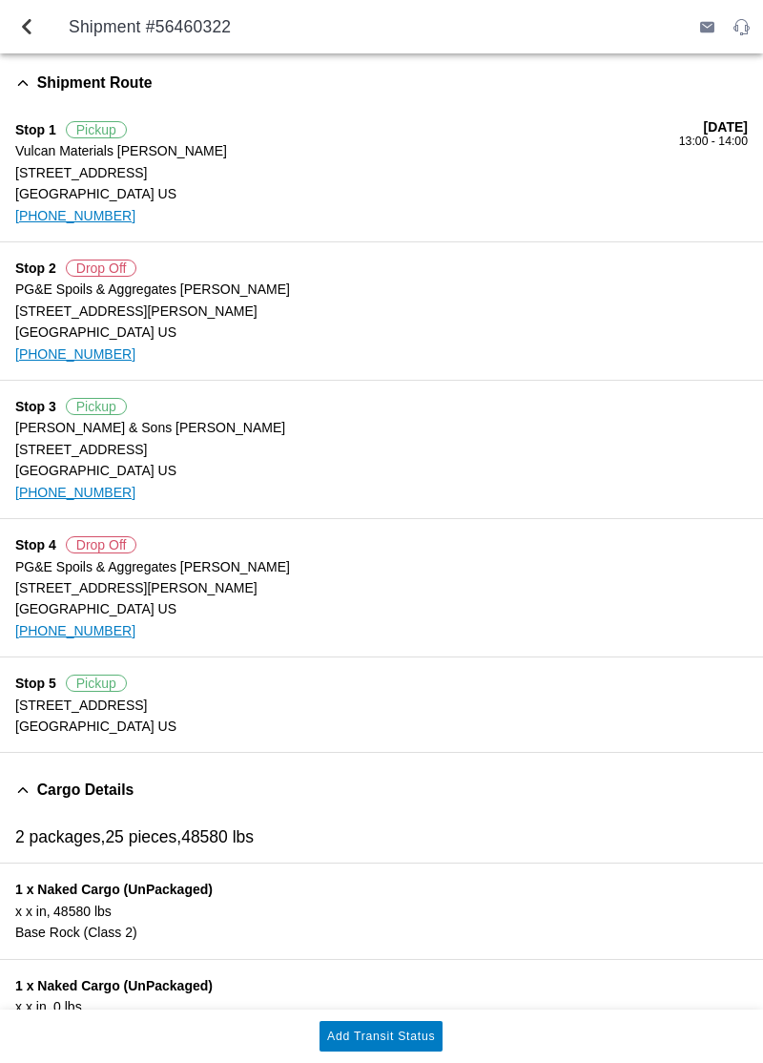
click at [406, 1044] on button "Add Transit Status" at bounding box center [381, 1036] width 123 height 31
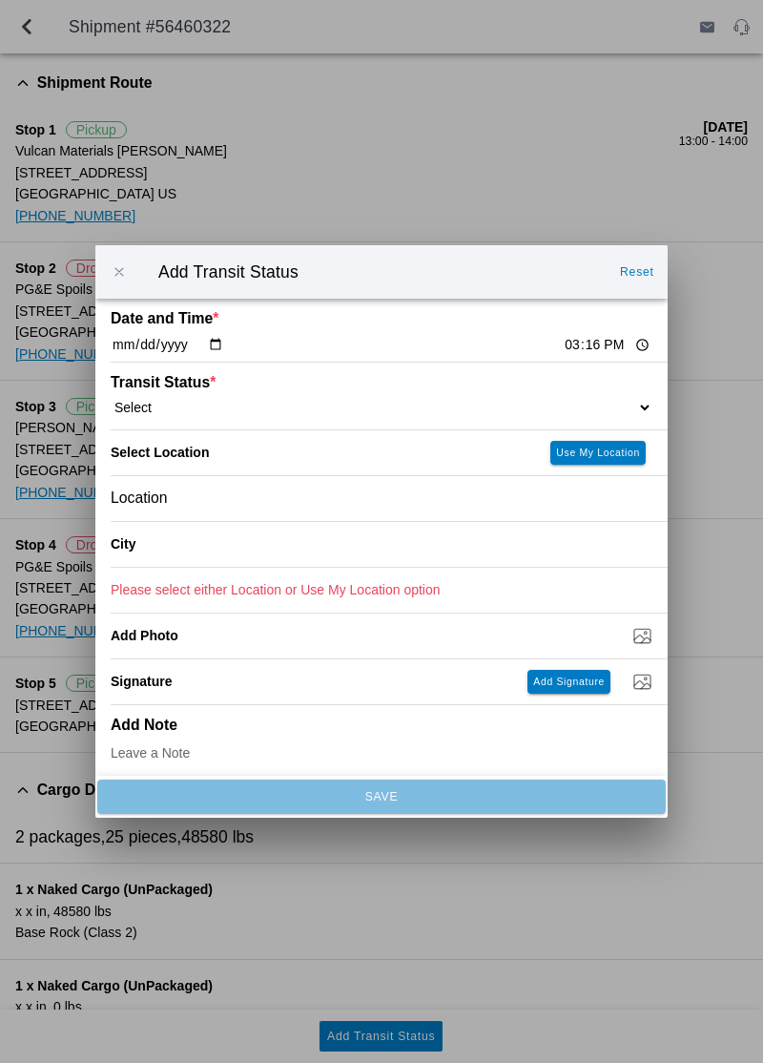
click at [260, 386] on ion-label "Transit Status *" at bounding box center [314, 382] width 406 height 17
click at [226, 406] on select "Select Arrive at Drop Off Arrive at Pickup Break Start Break Stop Depart Drop O…" at bounding box center [382, 407] width 542 height 17
select select "ARVDLVLOC"
click at [603, 458] on button "Use My Location" at bounding box center [598, 453] width 95 height 24
type input "[GEOGRAPHIC_DATA]"
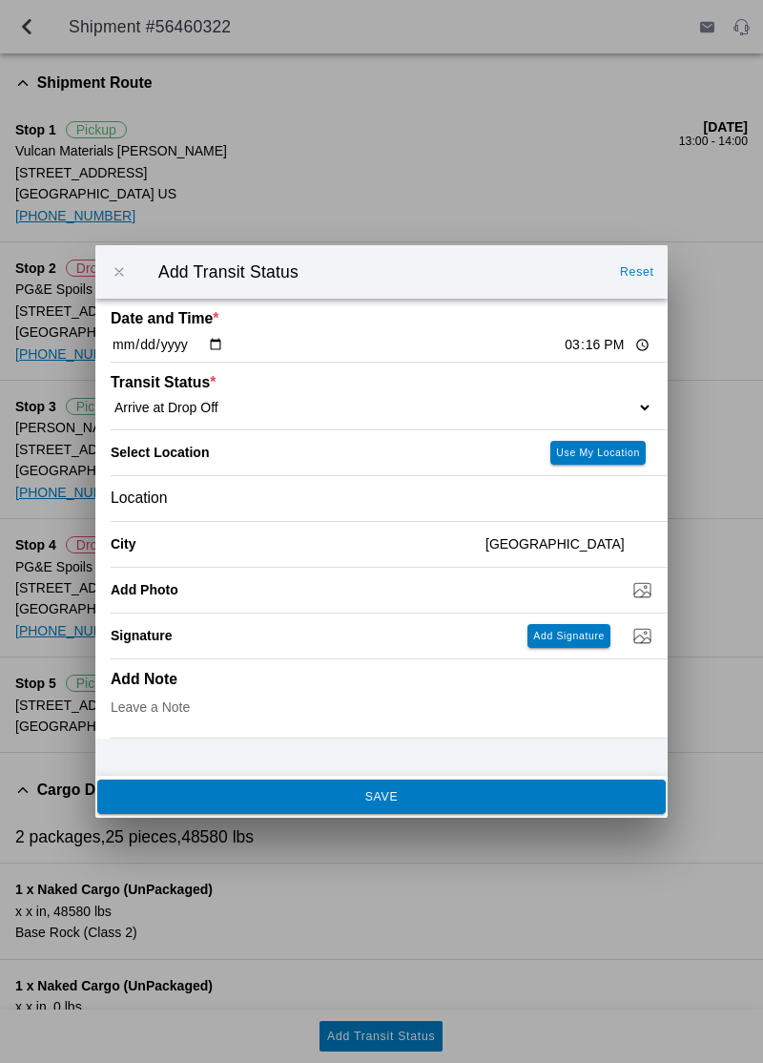
click at [550, 793] on span "SAVE" at bounding box center [381, 796] width 543 height 11
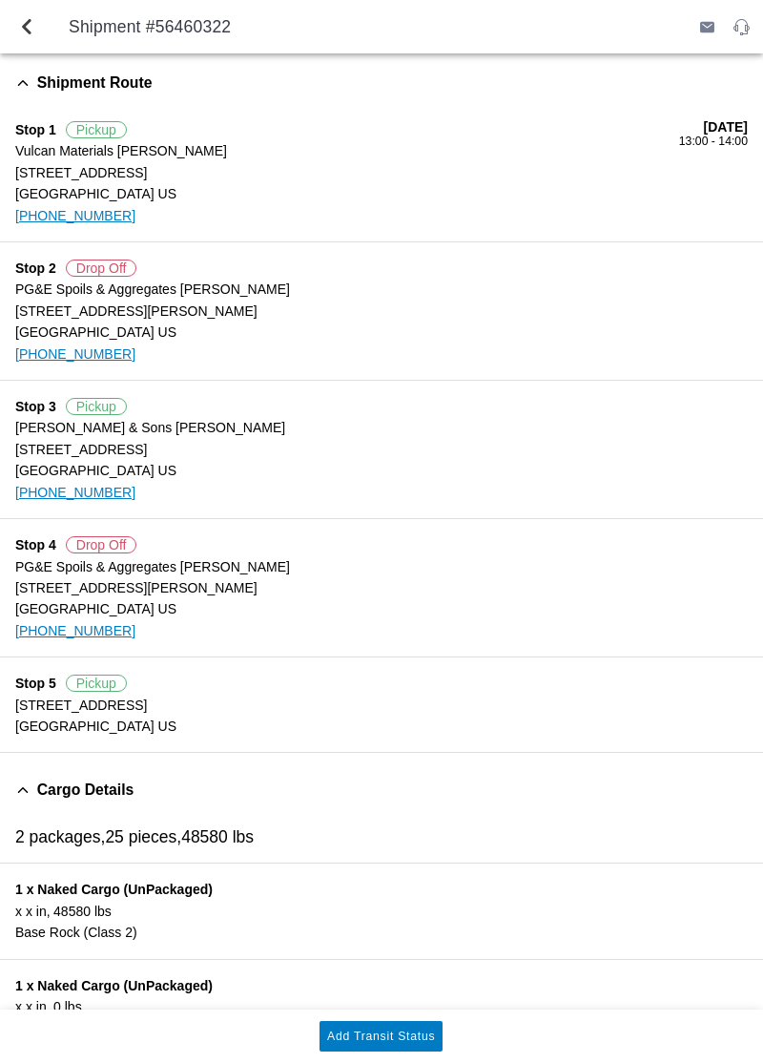
click at [0, 0] on slot "Add Transit Status" at bounding box center [0, 0] width 0 height 0
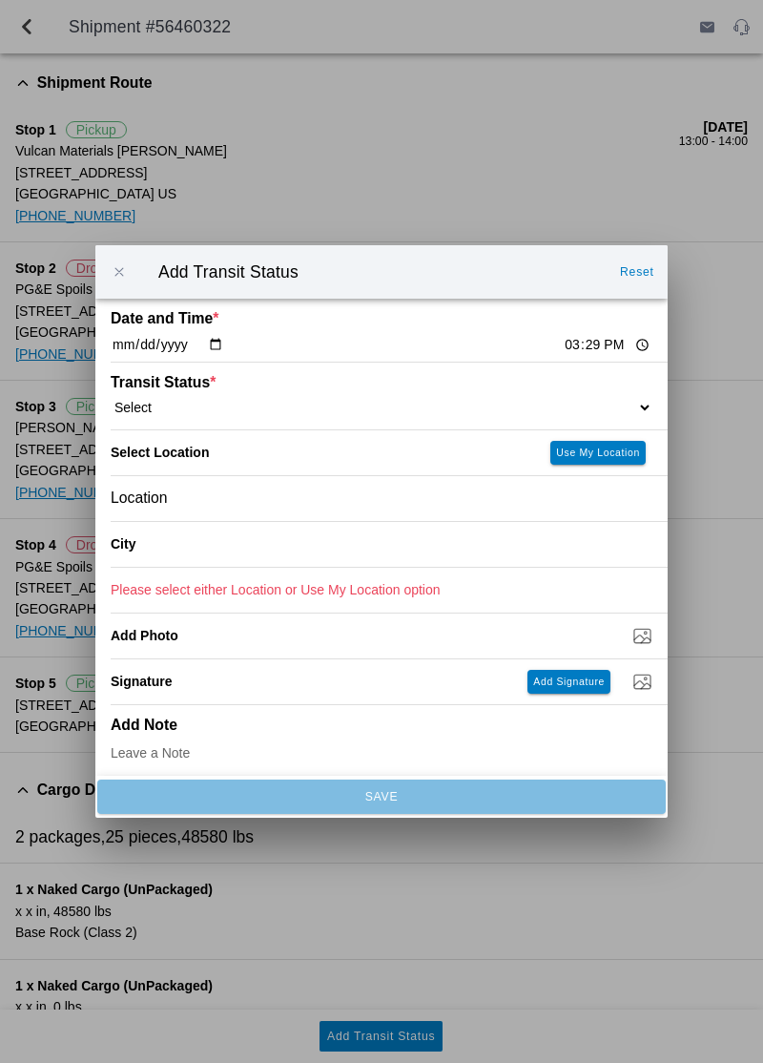
click at [592, 400] on select "Select Arrive at Drop Off Arrive at Pickup Break Start Break Stop Depart Drop O…" at bounding box center [382, 407] width 542 height 17
select select "DPTDLVLOC"
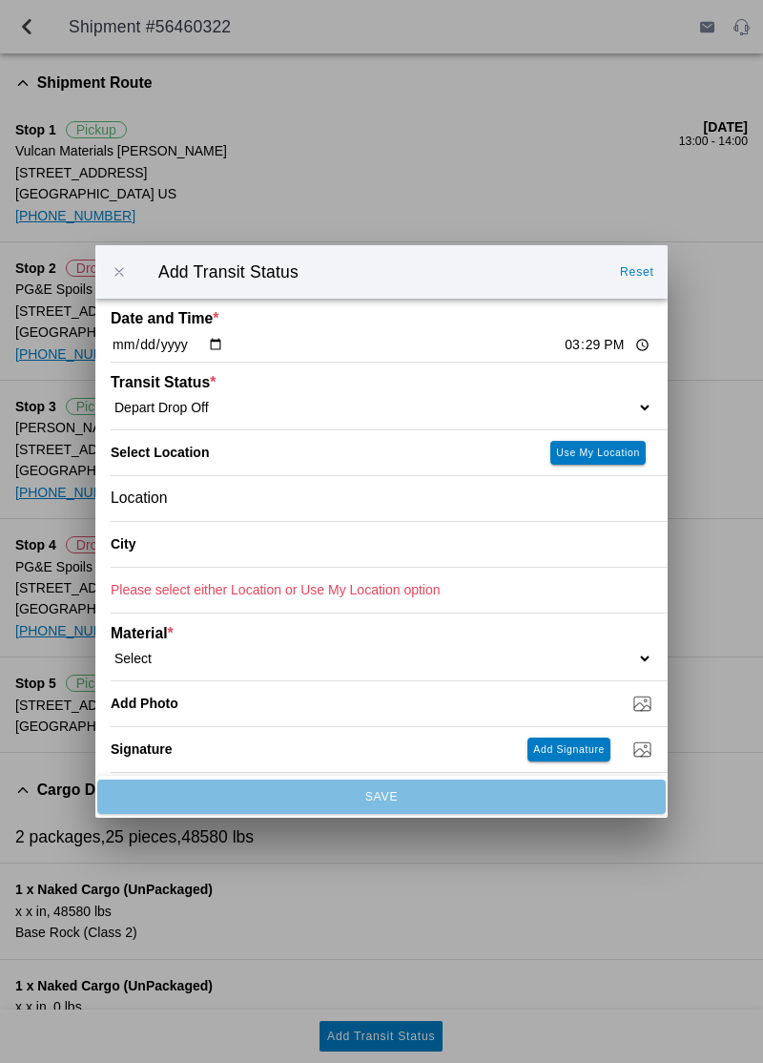
click at [584, 459] on button "Use My Location" at bounding box center [598, 453] width 95 height 24
type input "[GEOGRAPHIC_DATA]"
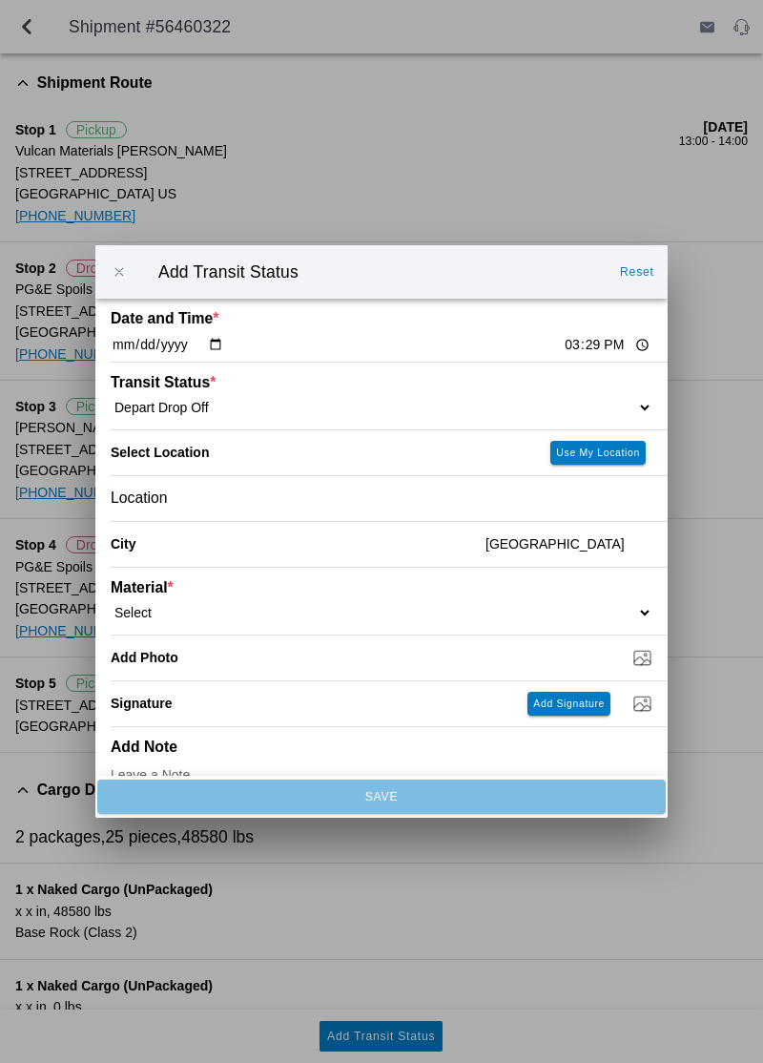
click at [465, 606] on select "Select 1" x 3" Rock 1" x 4" Rock 2" x 4" Rock Asphalt Cold Patch Backfill Spec …" at bounding box center [382, 612] width 542 height 17
select select "708651"
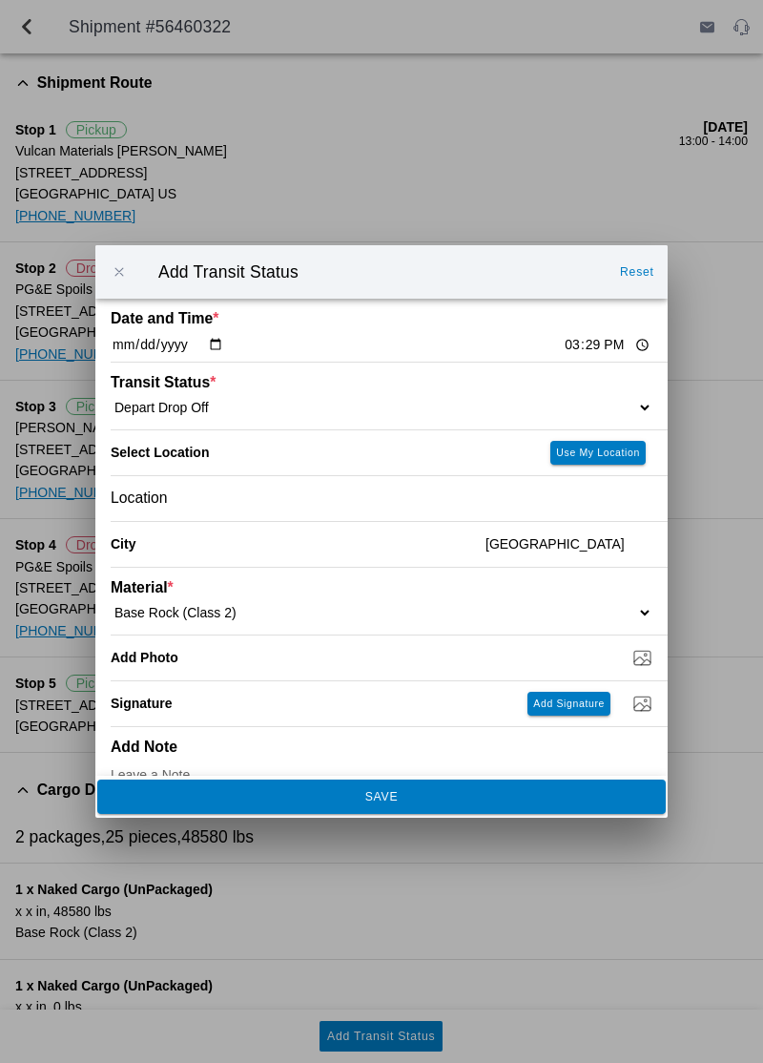
click at [435, 812] on button "SAVE" at bounding box center [381, 796] width 569 height 34
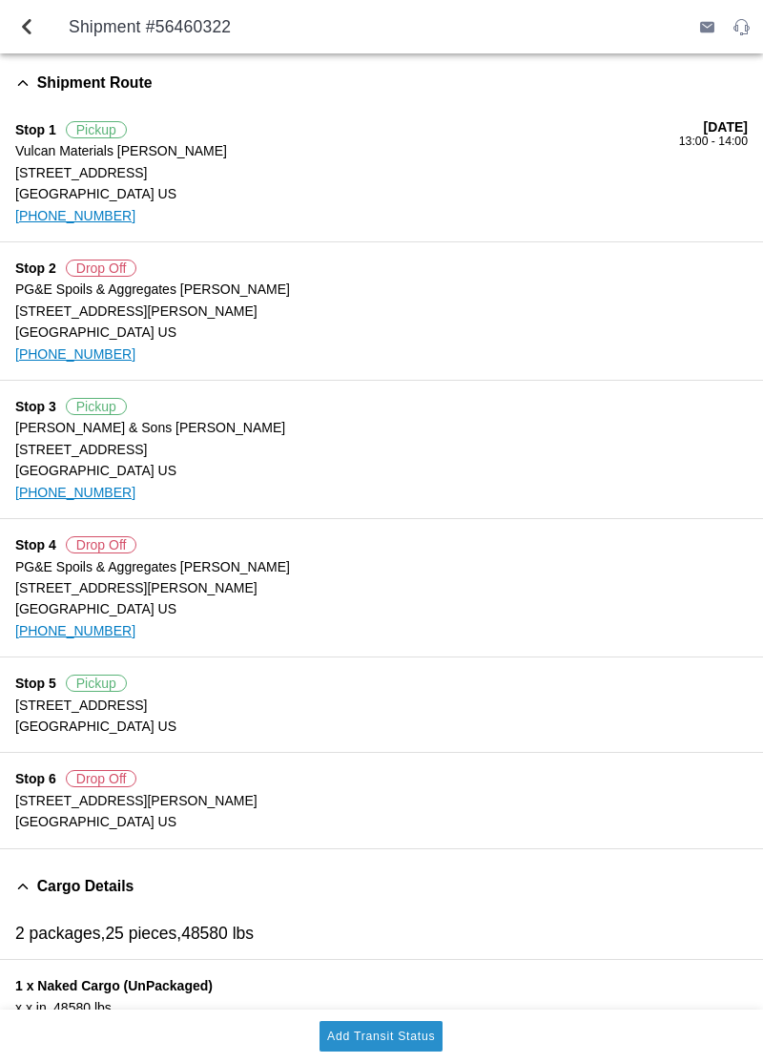
click at [403, 1025] on button "Add Transit Status" at bounding box center [381, 1036] width 123 height 31
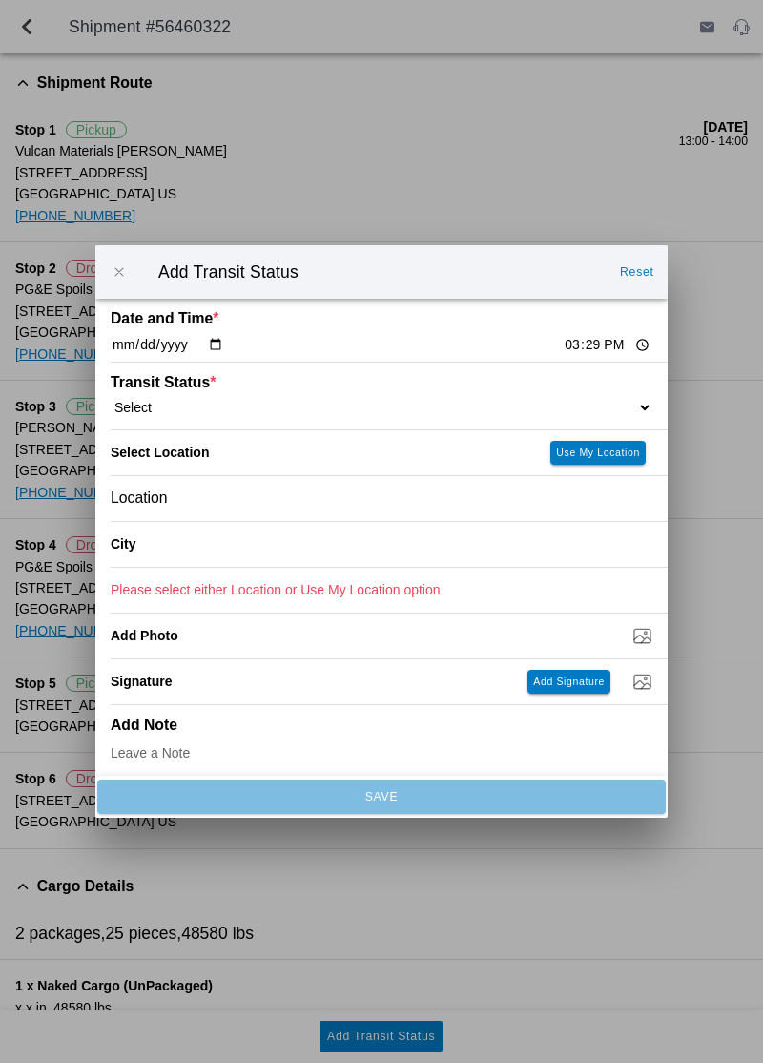
click at [563, 348] on input "15:29" at bounding box center [608, 345] width 90 height 20
type input "16:00"
click at [549, 402] on select "Select Arrive at Drop Off Arrive at Pickup Break Start Break Stop Depart Drop O…" at bounding box center [382, 407] width 542 height 17
select select "DELIVRED"
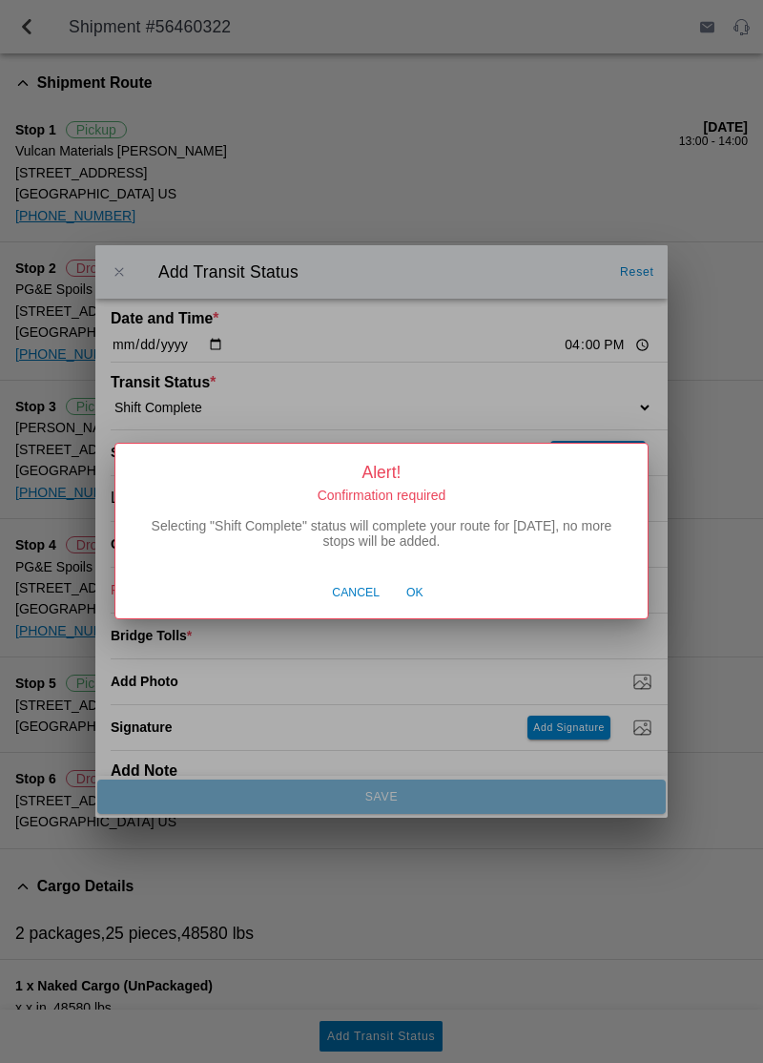
click at [404, 594] on button "Ok" at bounding box center [415, 593] width 36 height 36
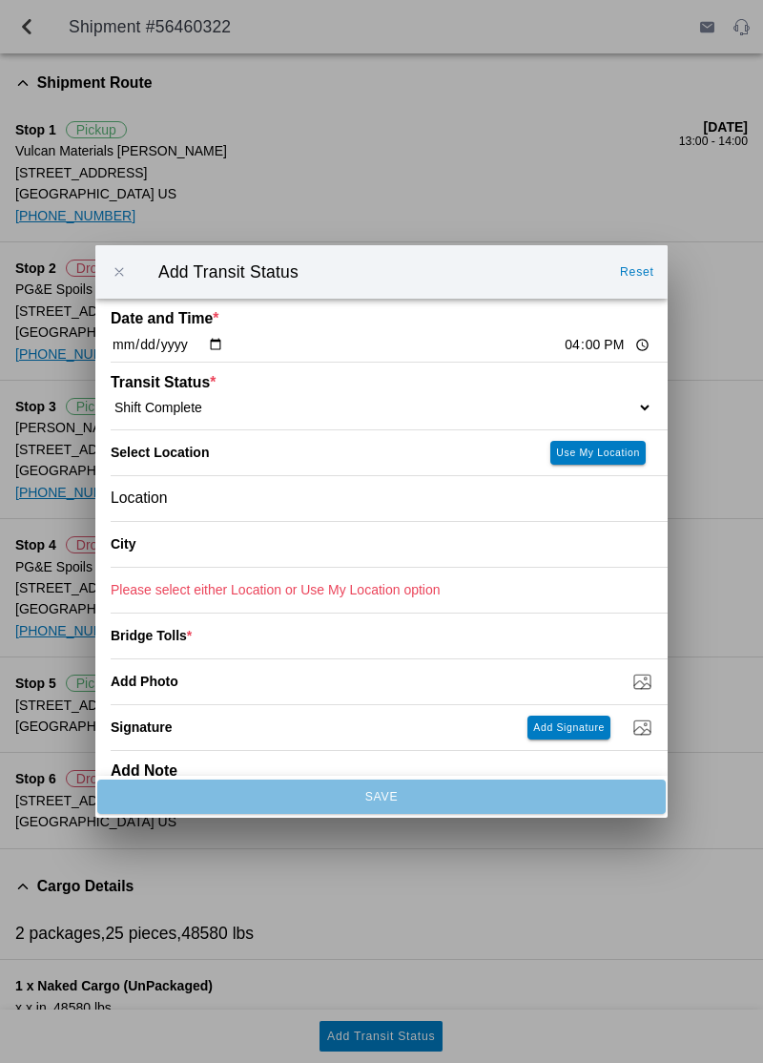
click at [420, 496] on div "Location" at bounding box center [382, 498] width 542 height 45
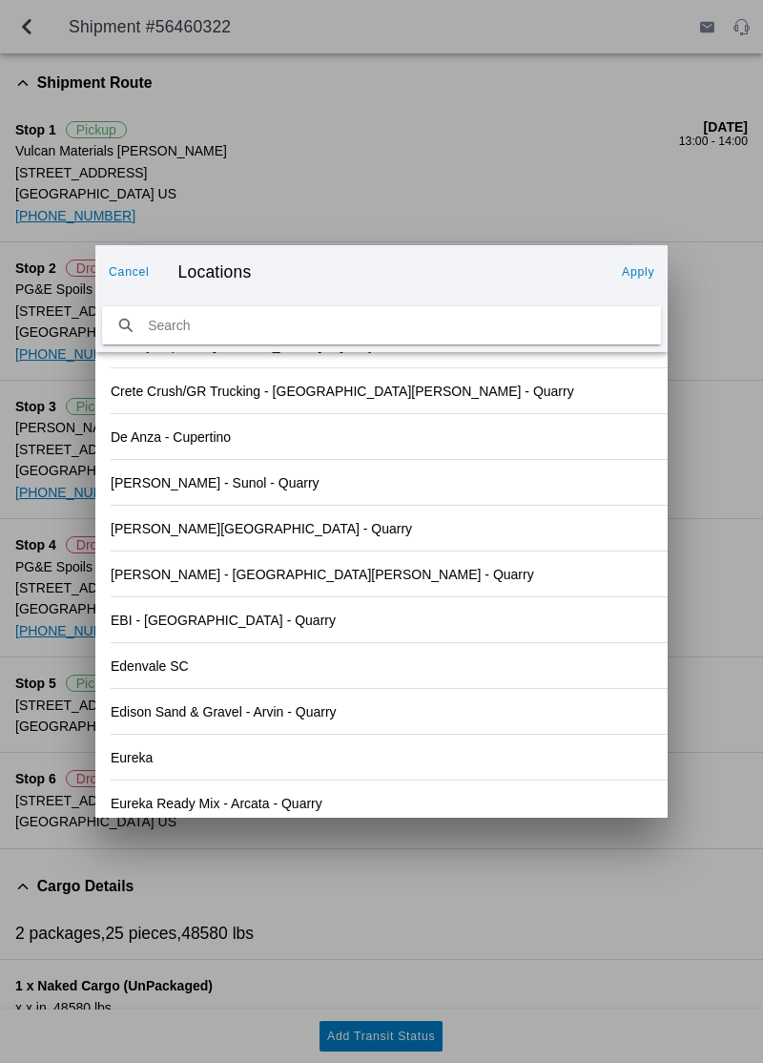
scroll to position [2097, 0]
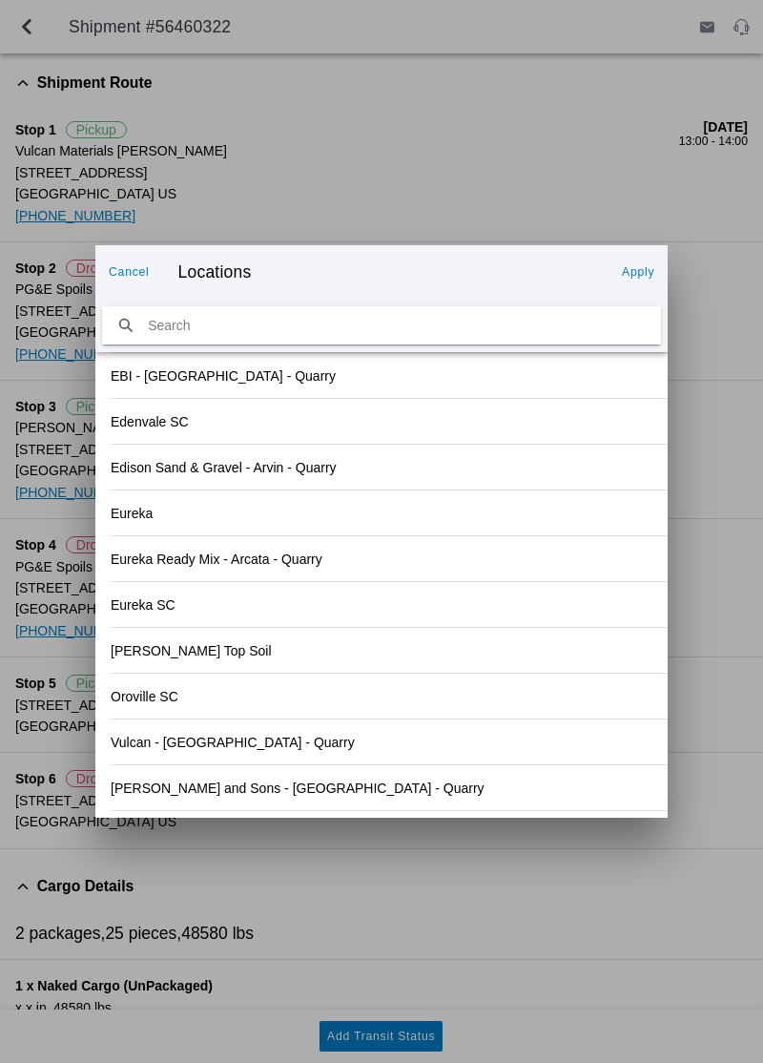
click at [717, 544] on ion-backdrop at bounding box center [381, 531] width 763 height 1063
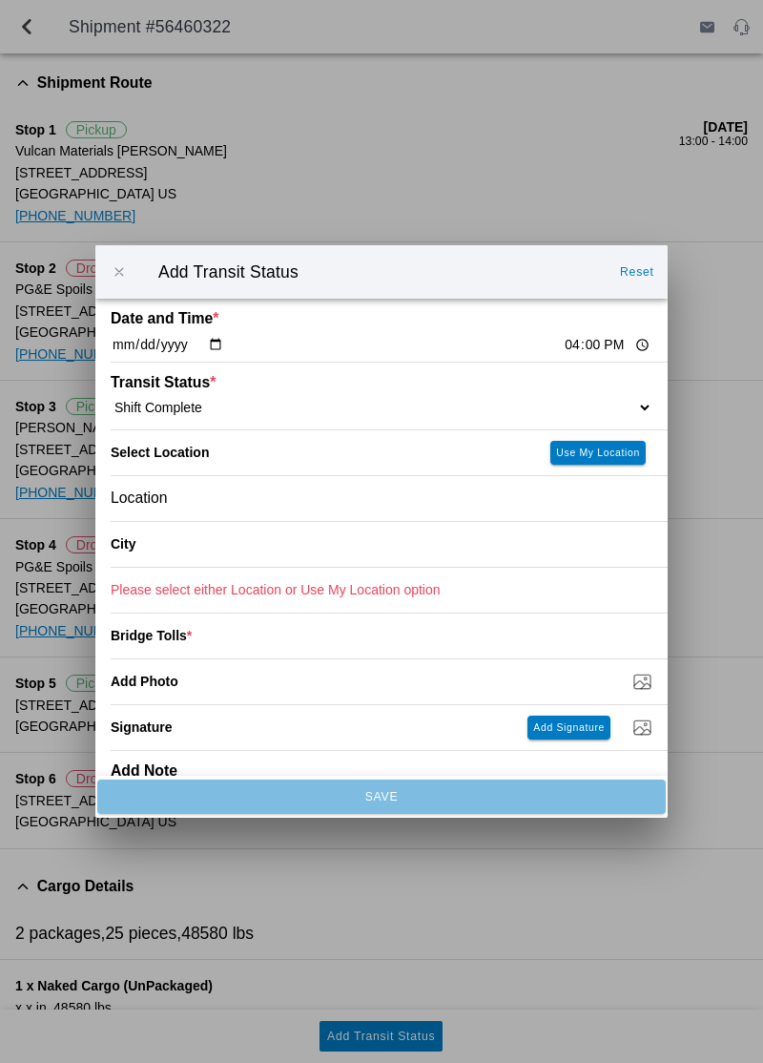
click at [553, 498] on div "Location" at bounding box center [382, 498] width 542 height 45
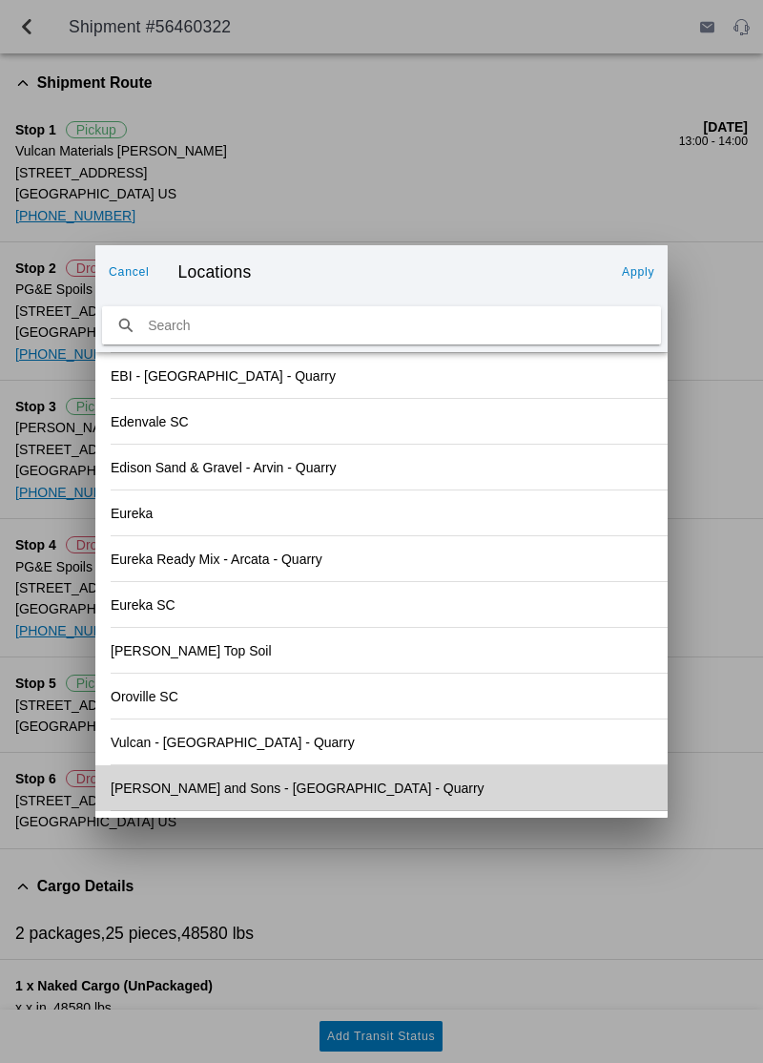
click at [354, 786] on div "[PERSON_NAME] and Sons - [GEOGRAPHIC_DATA] - Quarry" at bounding box center [382, 787] width 542 height 45
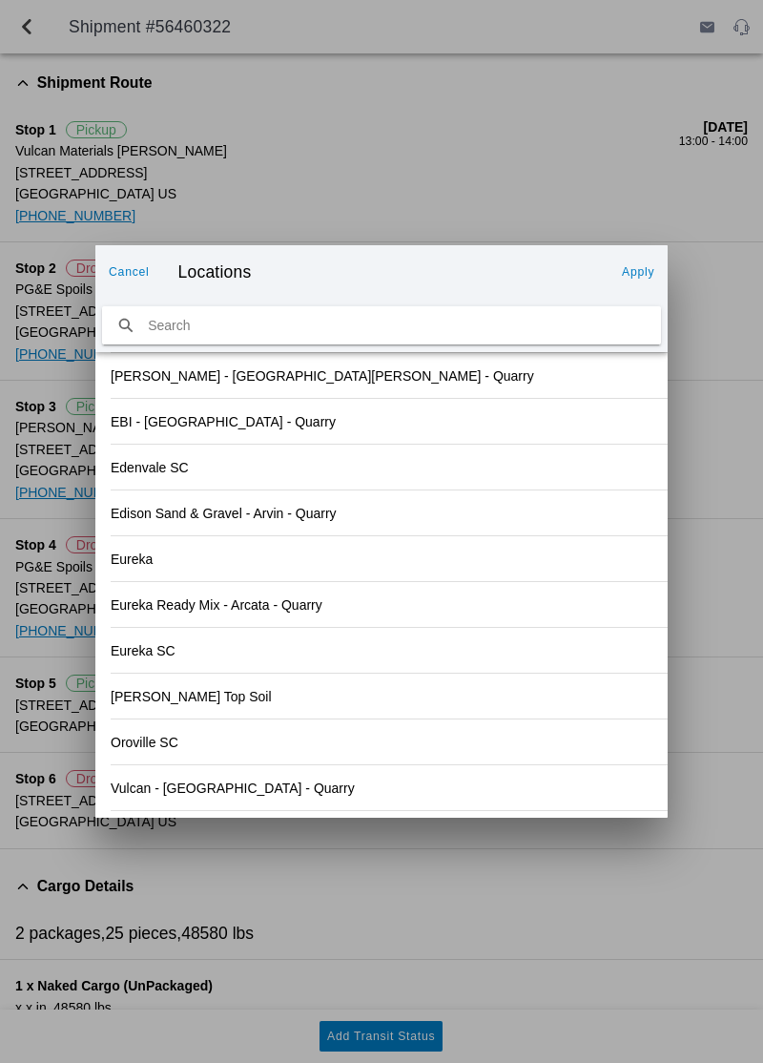
click at [0, 0] on slot "Apply" at bounding box center [0, 0] width 0 height 0
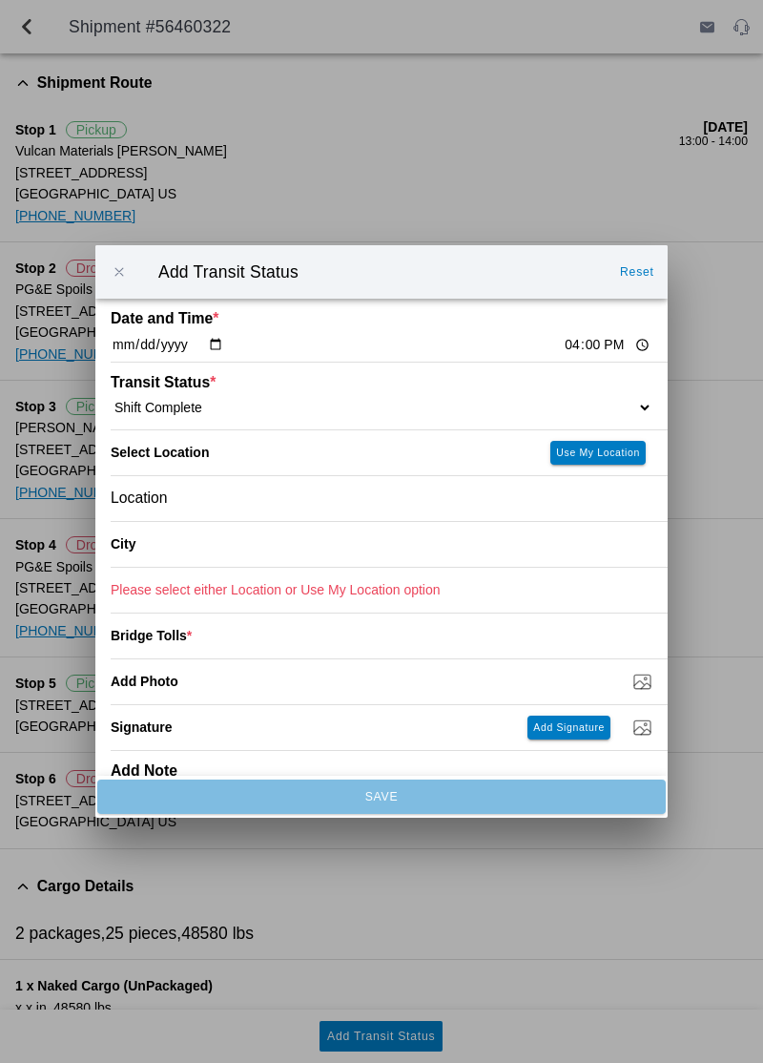
type input "[GEOGRAPHIC_DATA]"
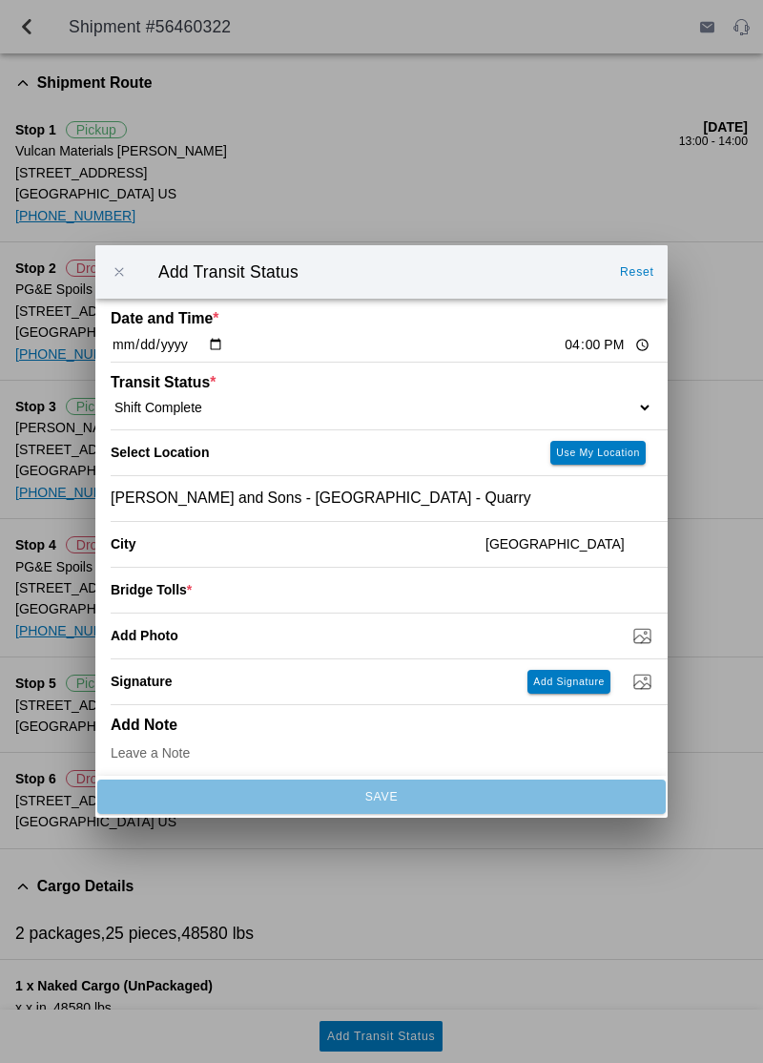
click at [539, 592] on input "number" at bounding box center [422, 590] width 461 height 42
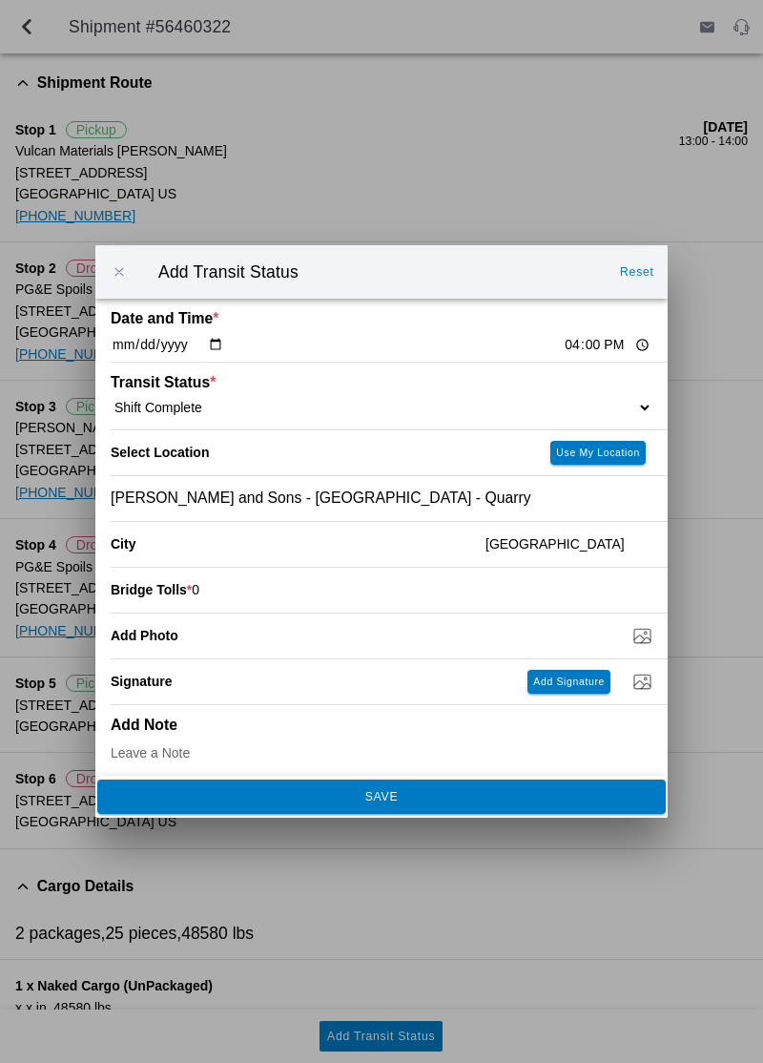
scroll to position [8, 0]
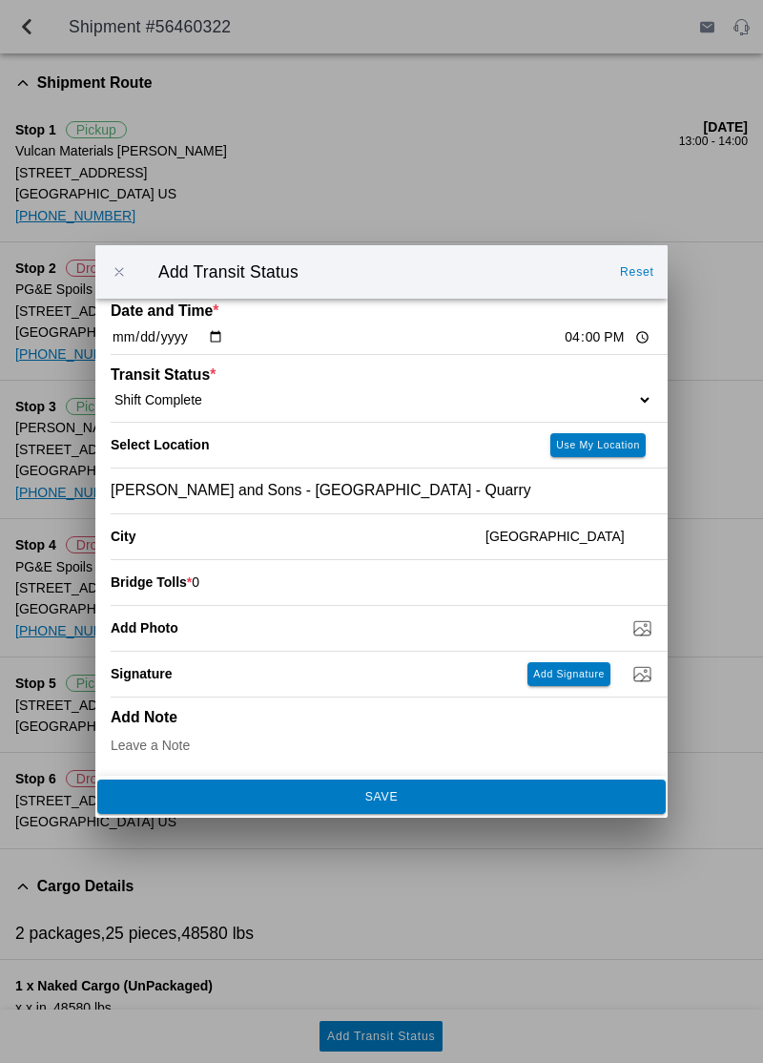
type input "0"
click at [511, 789] on button "SAVE" at bounding box center [381, 796] width 569 height 34
